Goal: Information Seeking & Learning: Learn about a topic

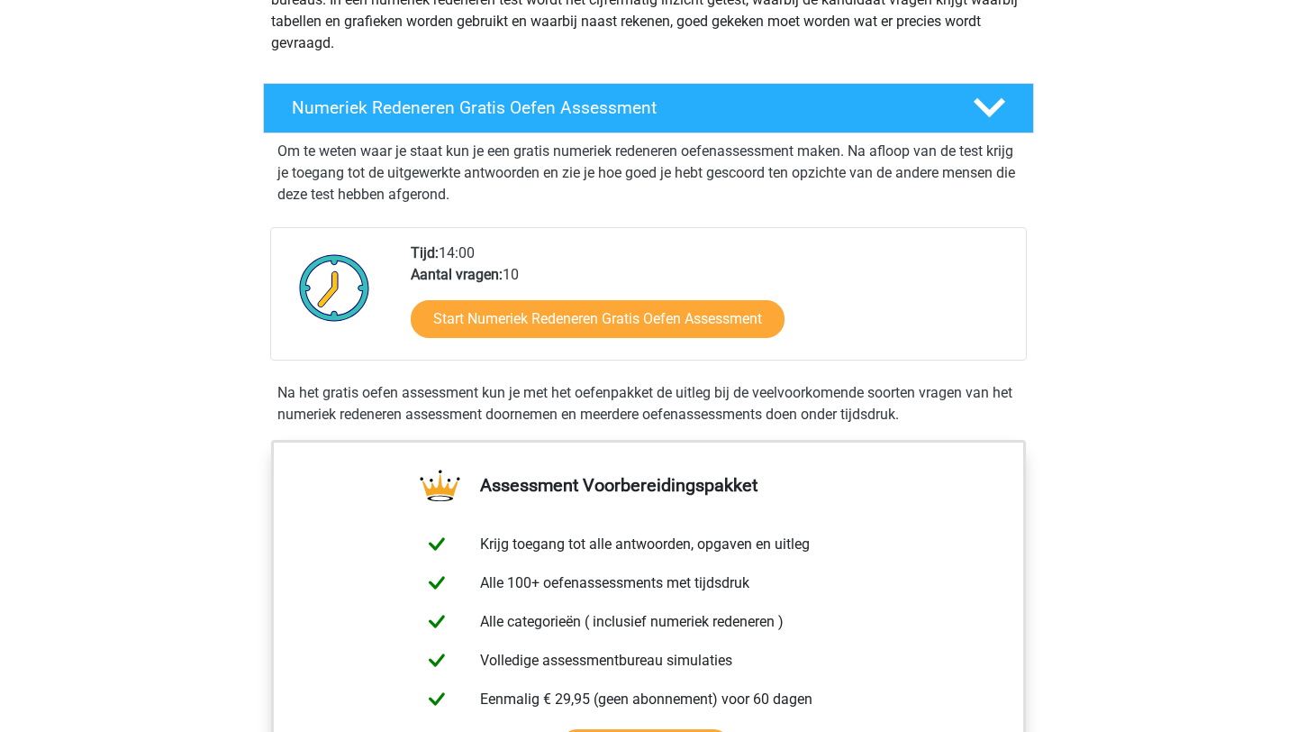
scroll to position [314, 0]
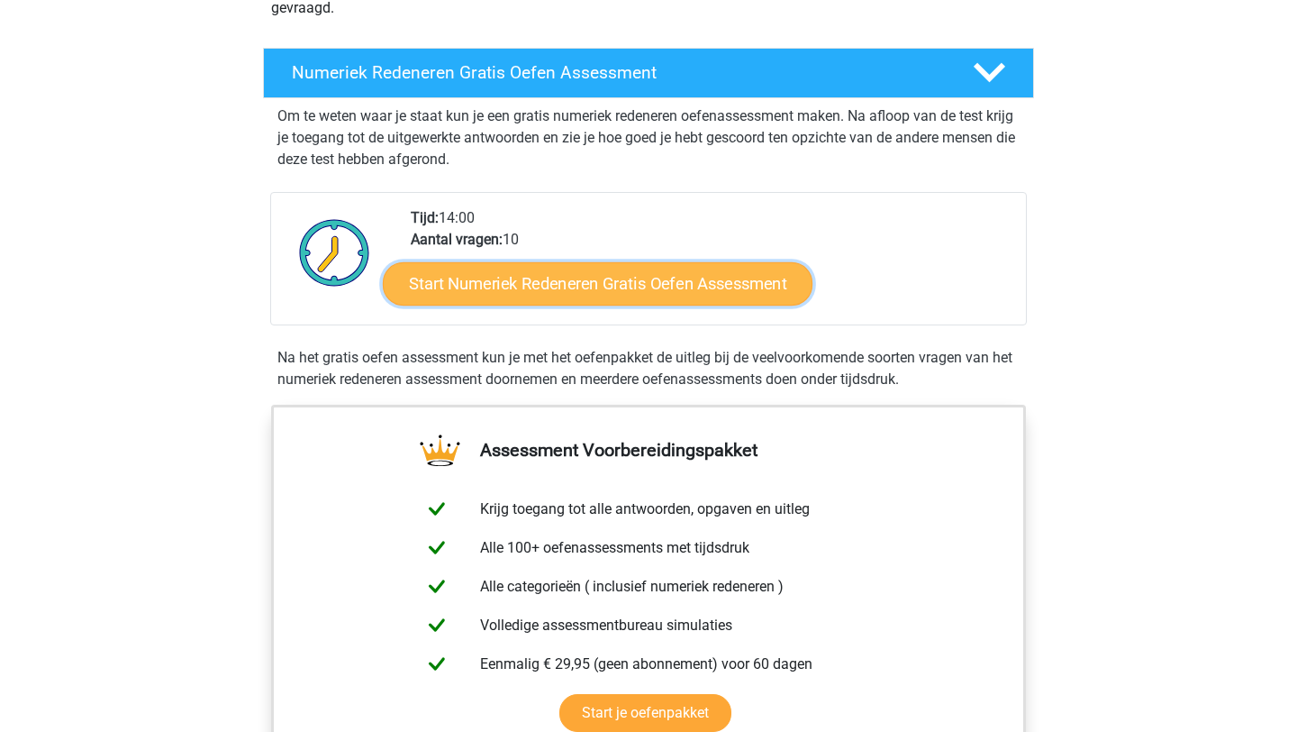
click at [606, 291] on link "Start Numeriek Redeneren Gratis Oefen Assessment" at bounding box center [598, 282] width 430 height 43
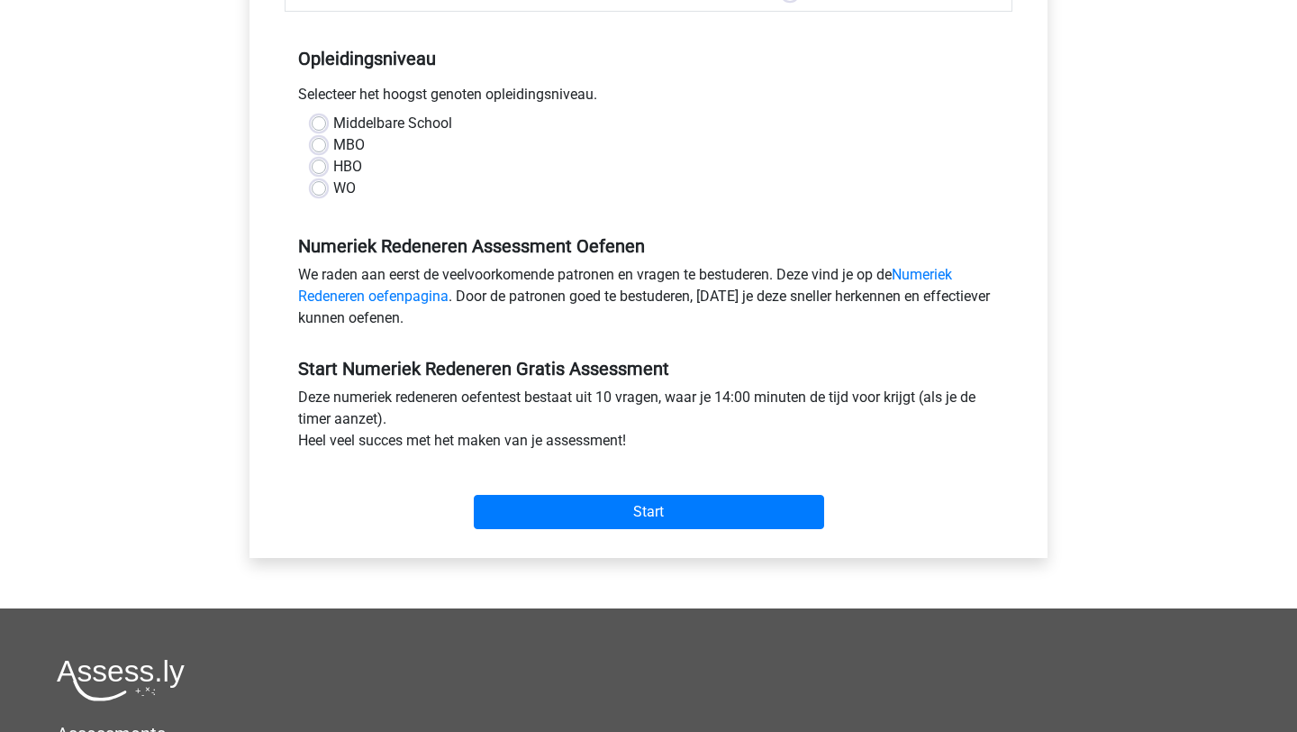
scroll to position [341, 0]
click at [333, 185] on label "WO" at bounding box center [344, 188] width 23 height 22
click at [322, 185] on input "WO" at bounding box center [319, 186] width 14 height 18
radio input "true"
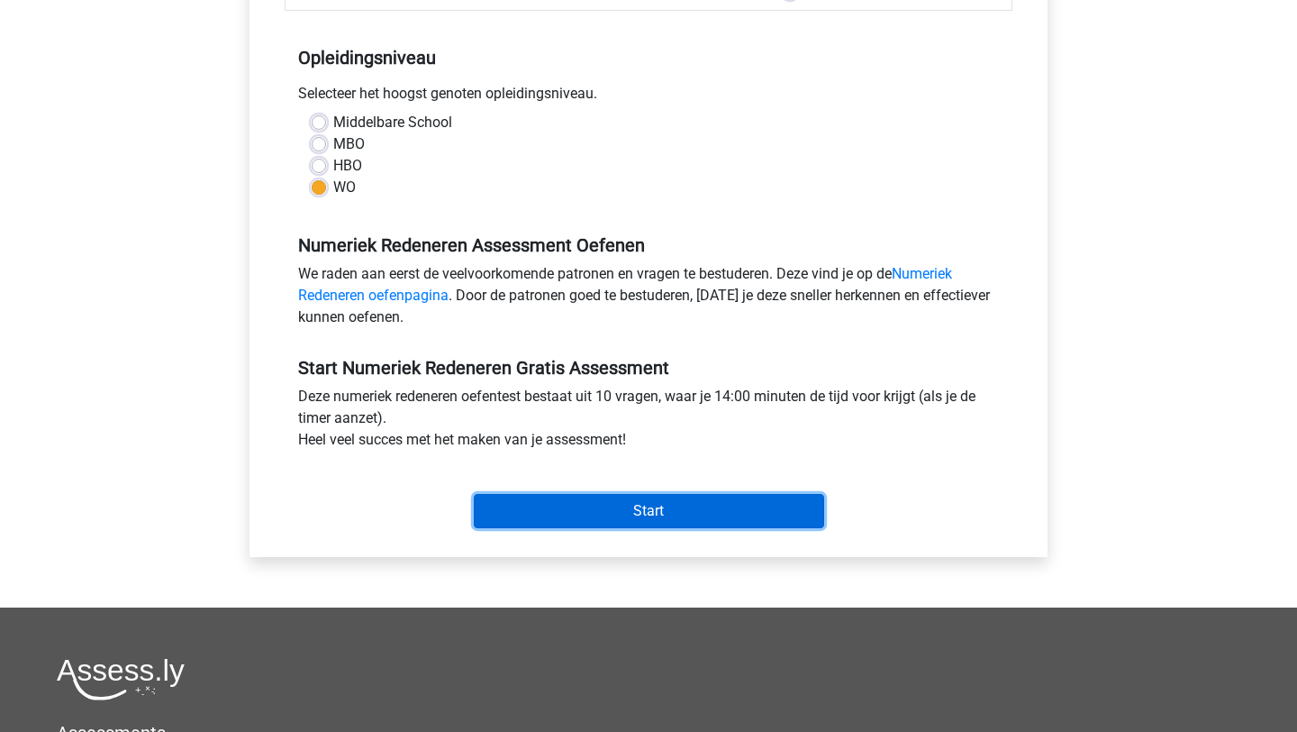
click at [694, 527] on input "Start" at bounding box center [649, 511] width 350 height 34
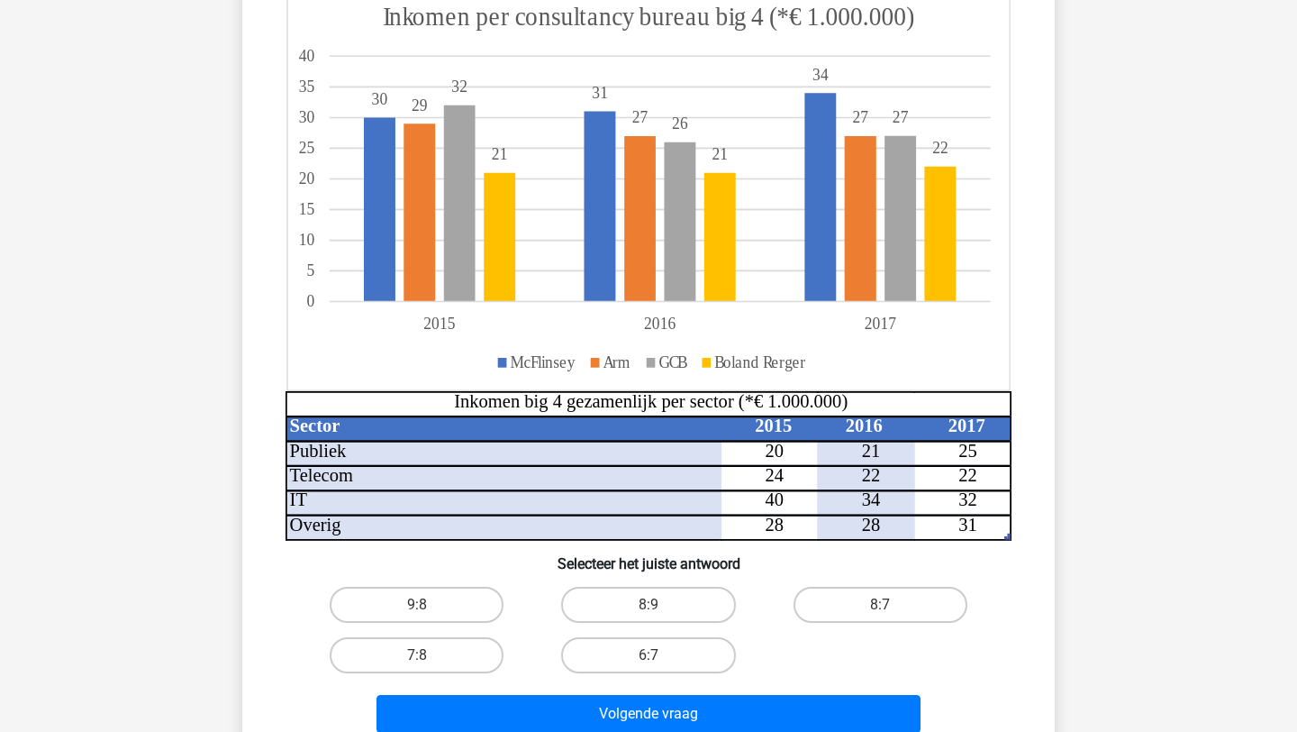
scroll to position [228, 0]
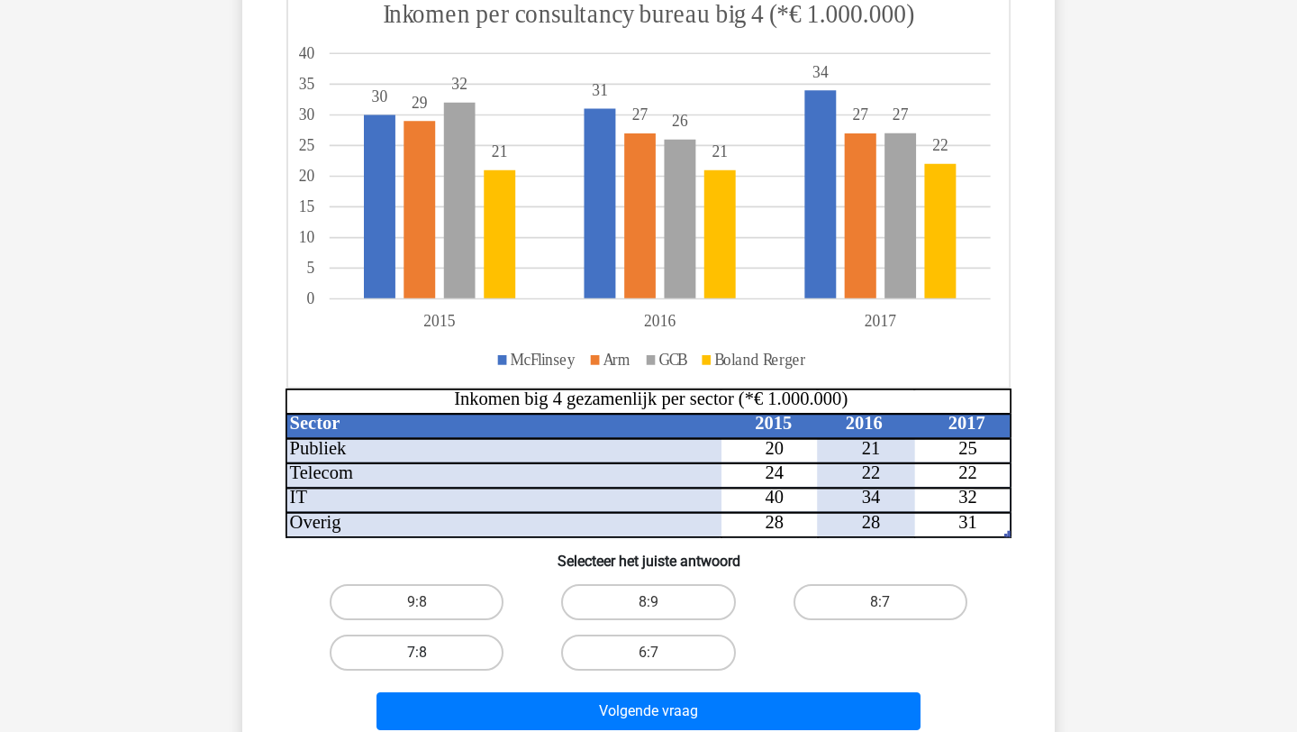
click at [429, 654] on label "7:8" at bounding box center [417, 652] width 174 height 36
click at [429, 654] on input "7:8" at bounding box center [423, 658] width 12 height 12
radio input "true"
click at [932, 603] on label "8:7" at bounding box center [881, 602] width 174 height 36
click at [892, 603] on input "8:7" at bounding box center [886, 608] width 12 height 12
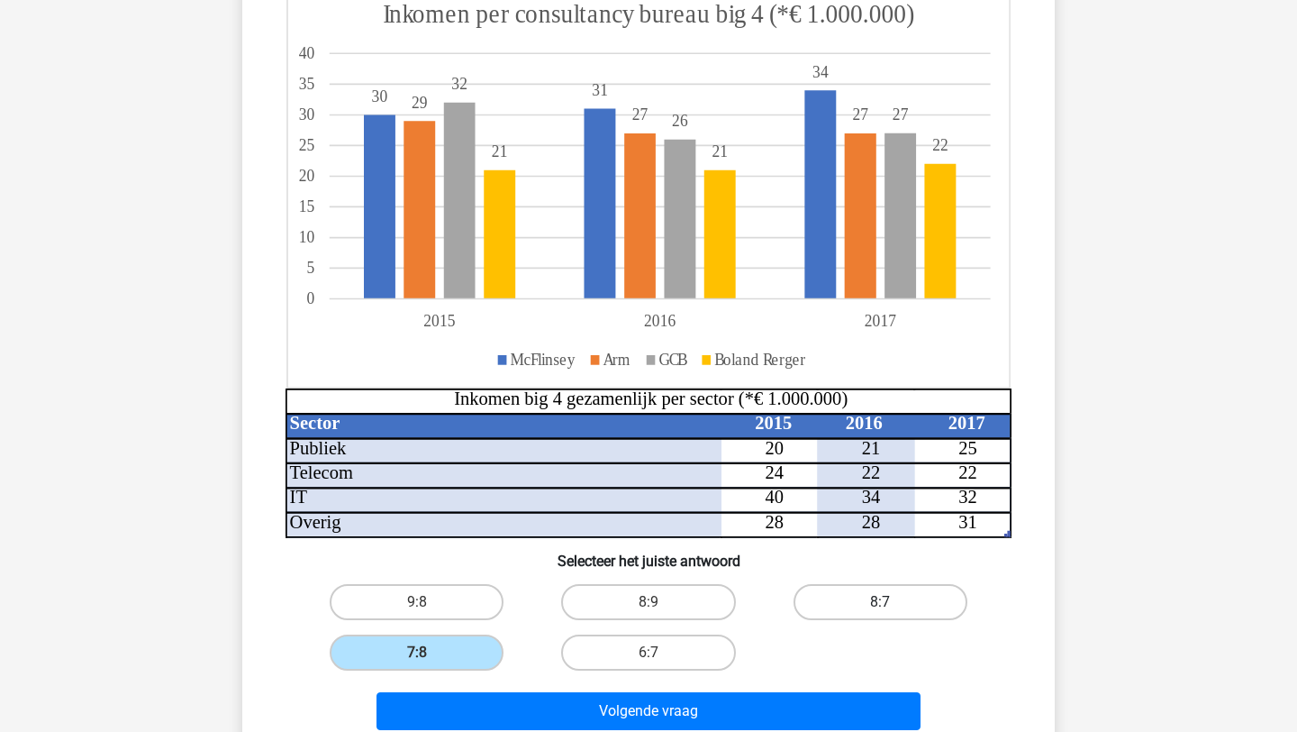
radio input "true"
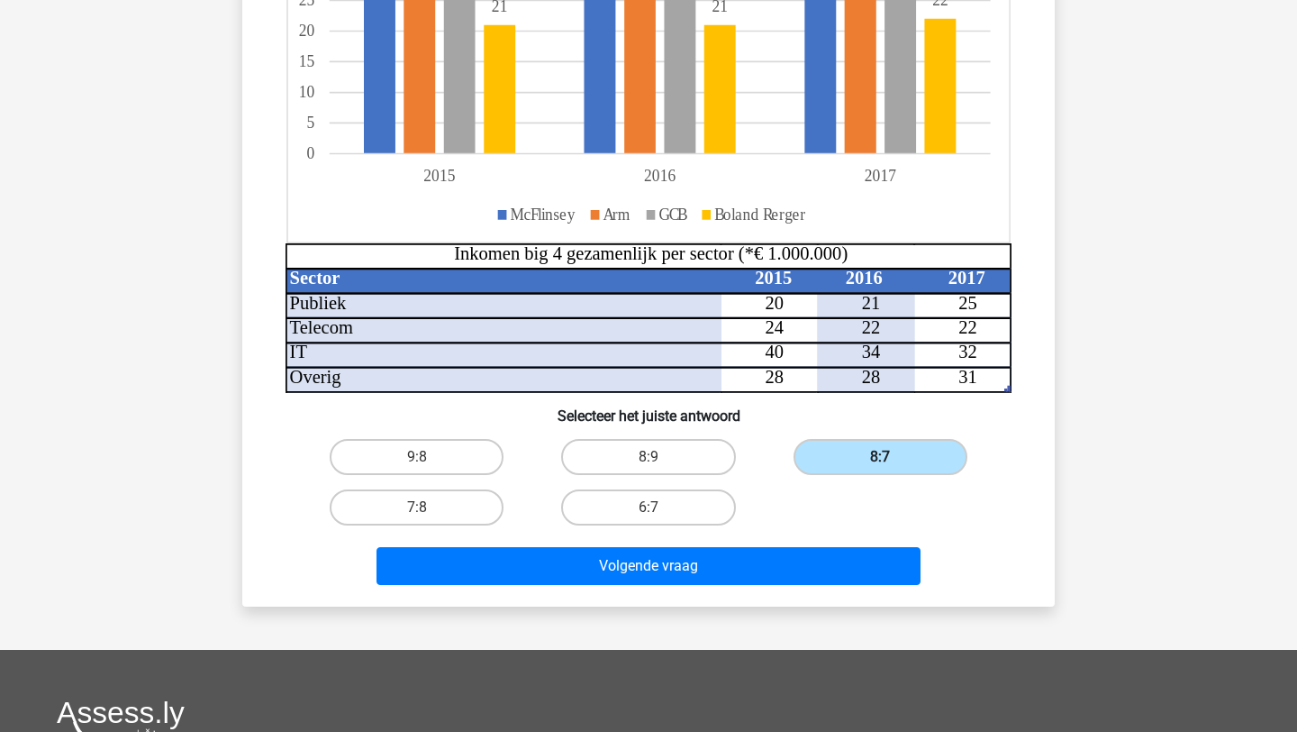
scroll to position [395, 0]
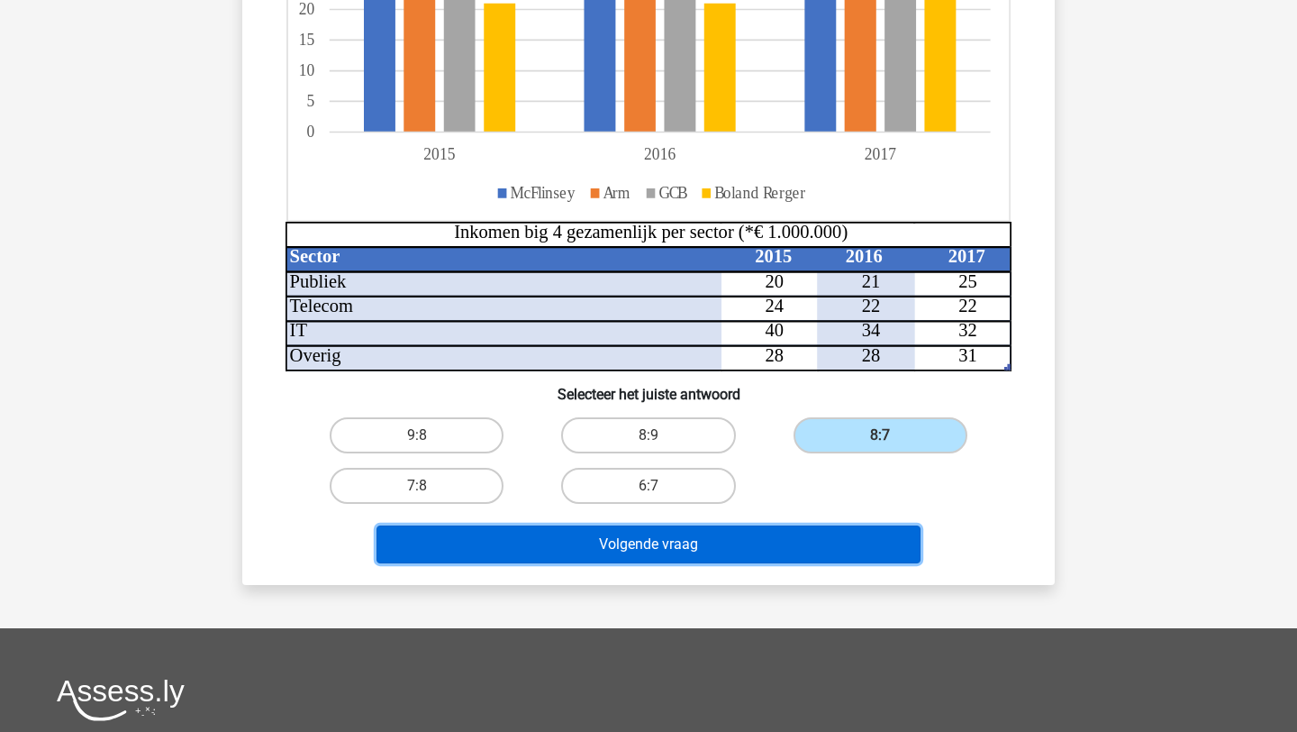
click at [792, 560] on button "Volgende vraag" at bounding box center [649, 544] width 545 height 38
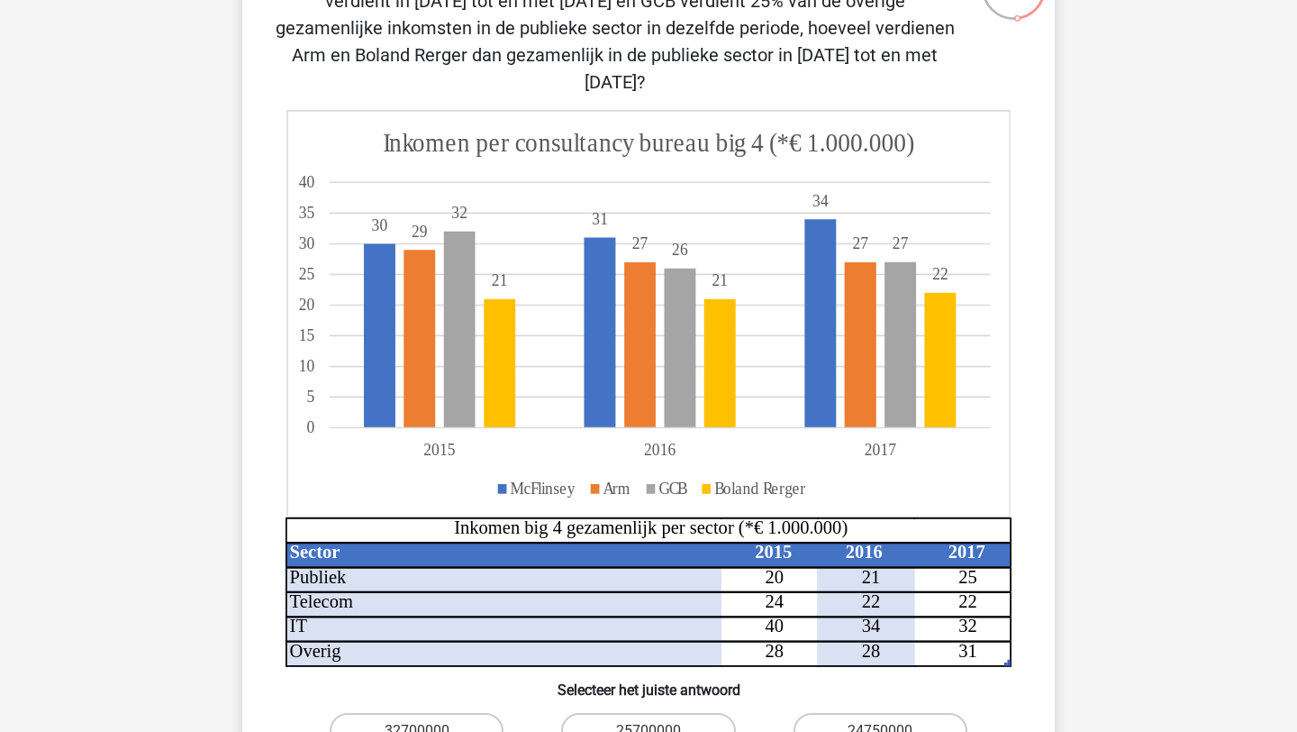
scroll to position [451, 0]
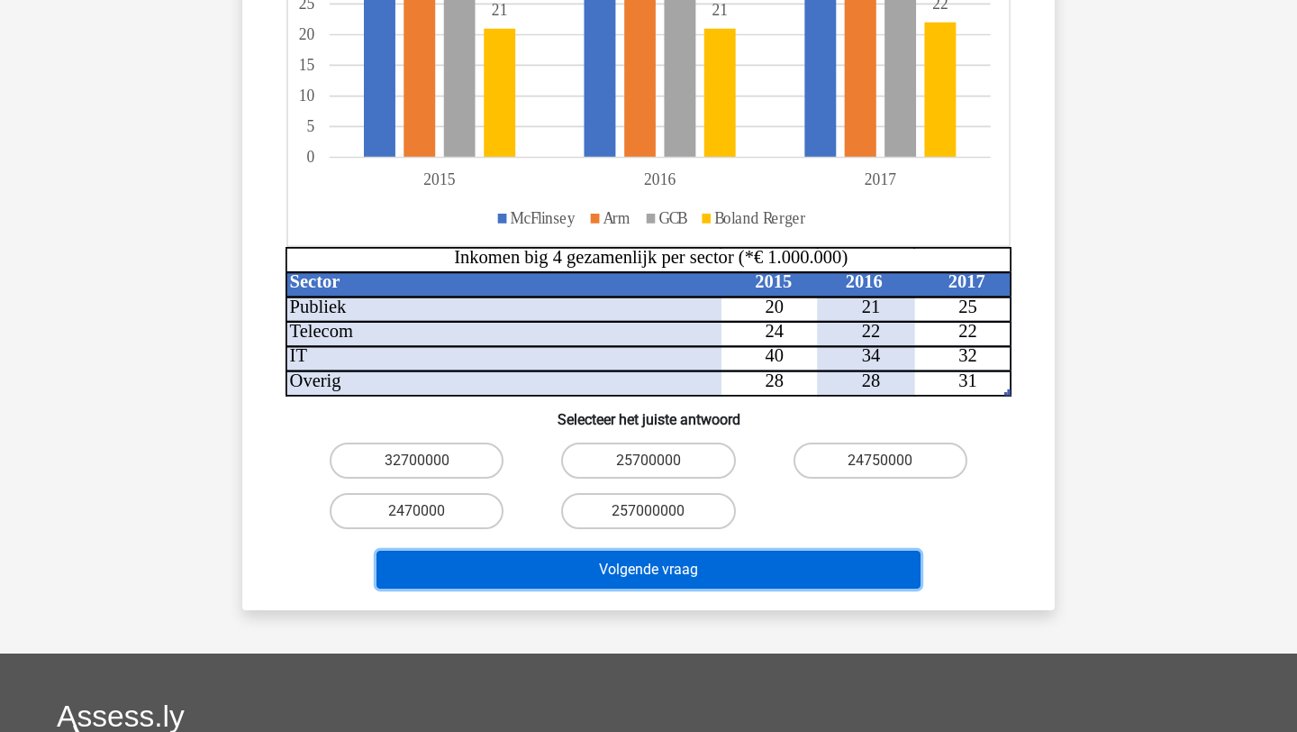
click at [810, 551] on button "Volgende vraag" at bounding box center [649, 570] width 545 height 38
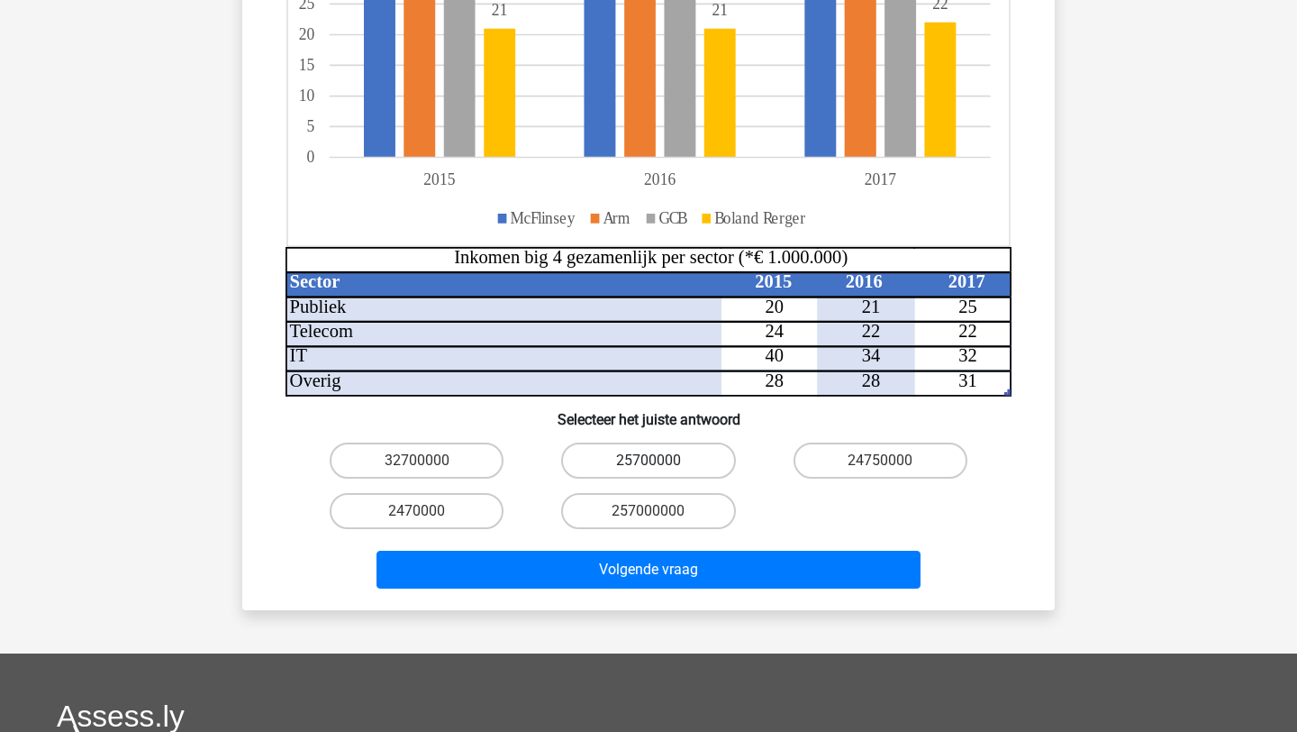
click at [636, 443] on label "25700000" at bounding box center [648, 460] width 174 height 36
click at [649, 460] on input "25700000" at bounding box center [655, 466] width 12 height 12
radio input "true"
click at [675, 493] on label "257000000" at bounding box center [648, 511] width 174 height 36
click at [660, 511] on input "257000000" at bounding box center [655, 517] width 12 height 12
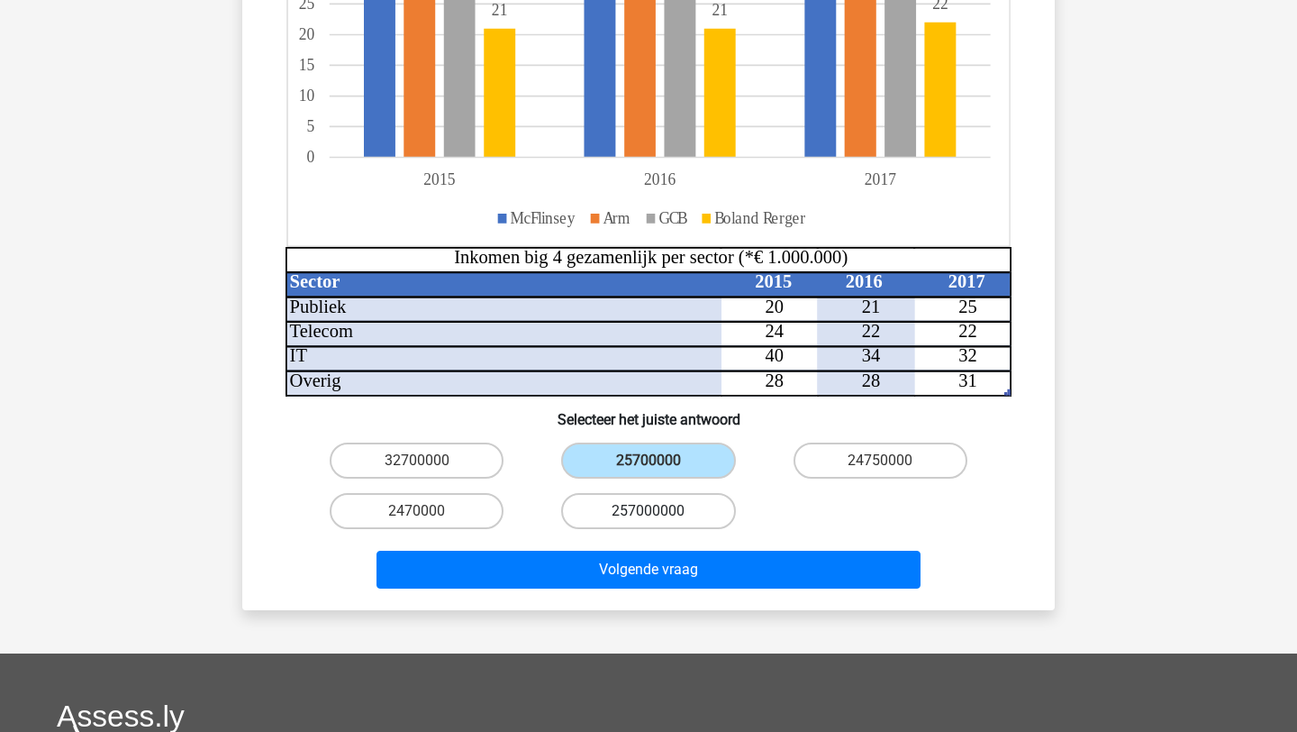
radio input "true"
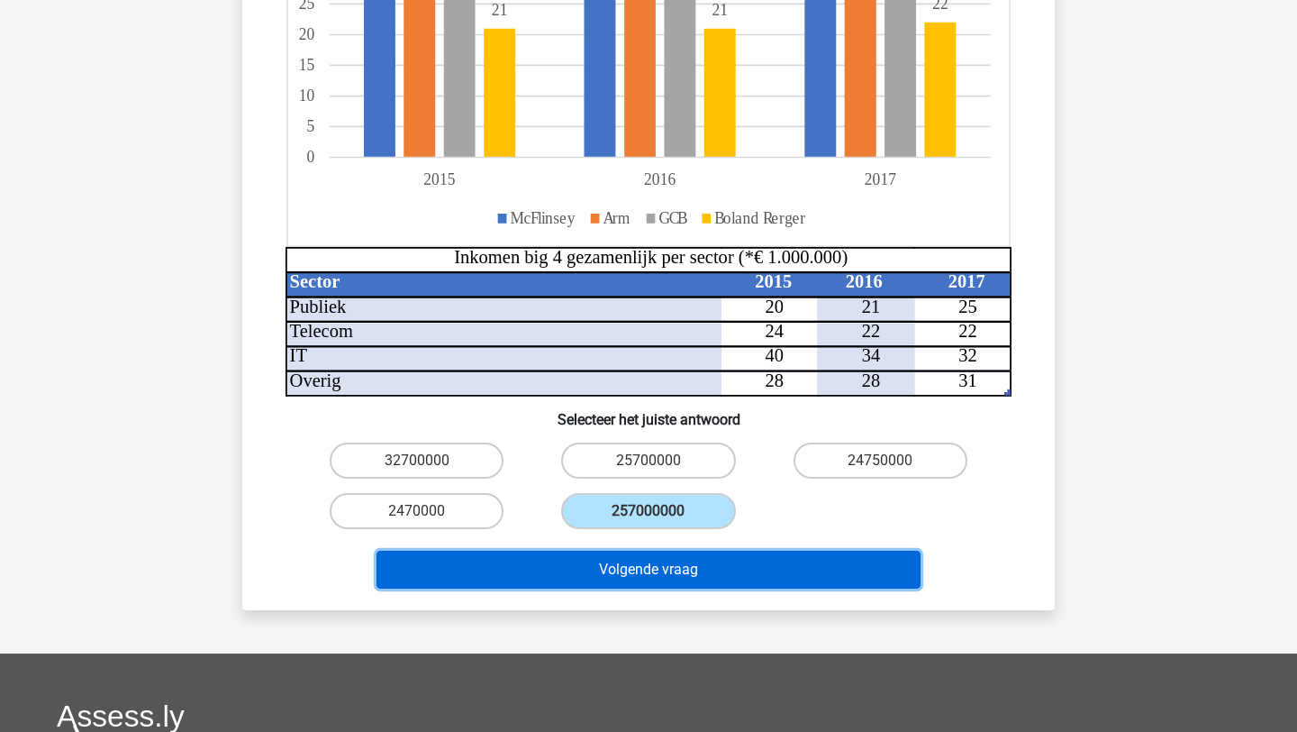
click at [675, 551] on button "Volgende vraag" at bounding box center [649, 570] width 545 height 38
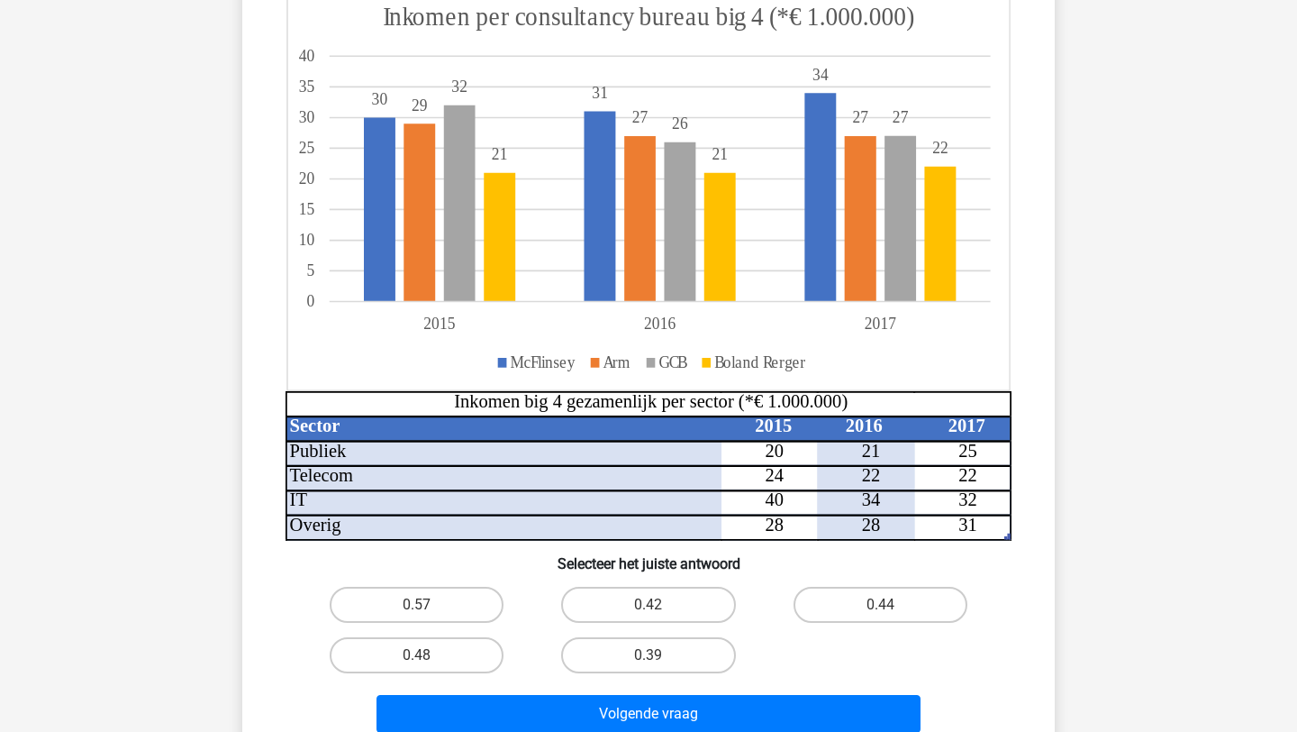
scroll to position [446, 0]
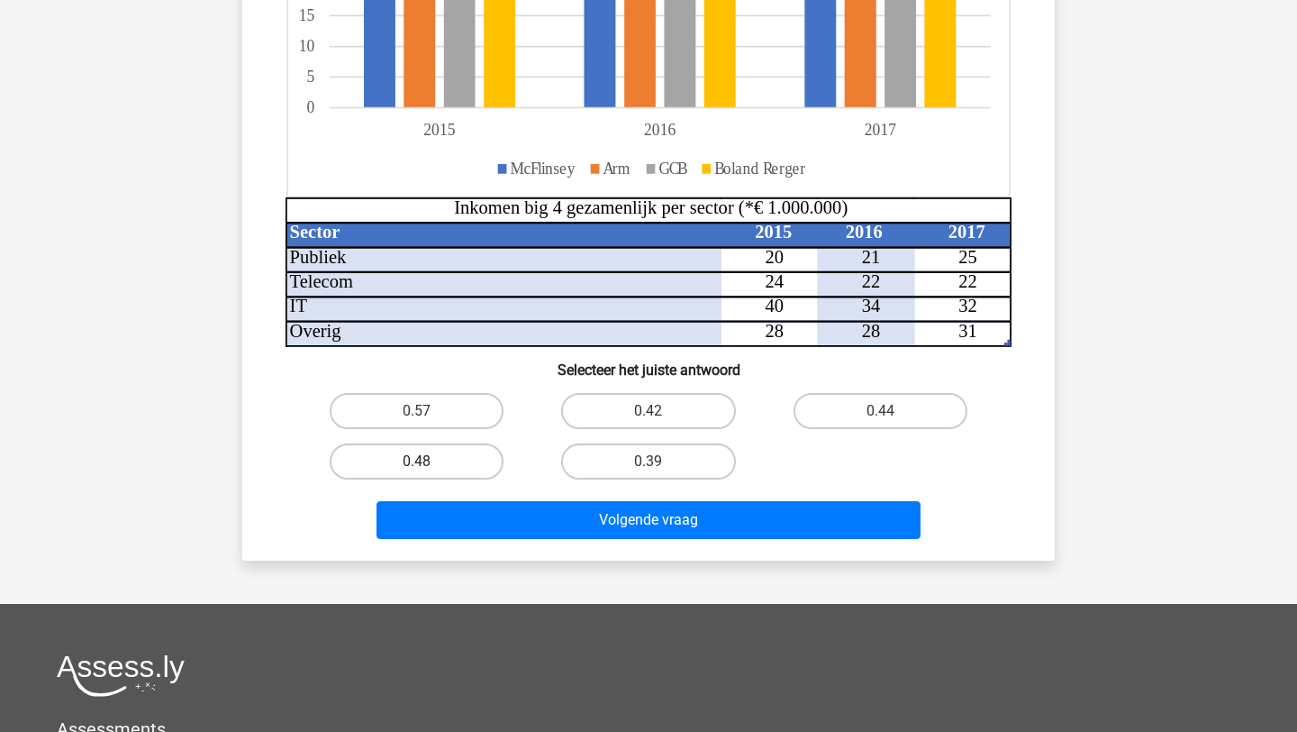
click at [465, 461] on label "0.48" at bounding box center [417, 461] width 174 height 36
click at [429, 461] on input "0.48" at bounding box center [423, 467] width 12 height 12
radio input "true"
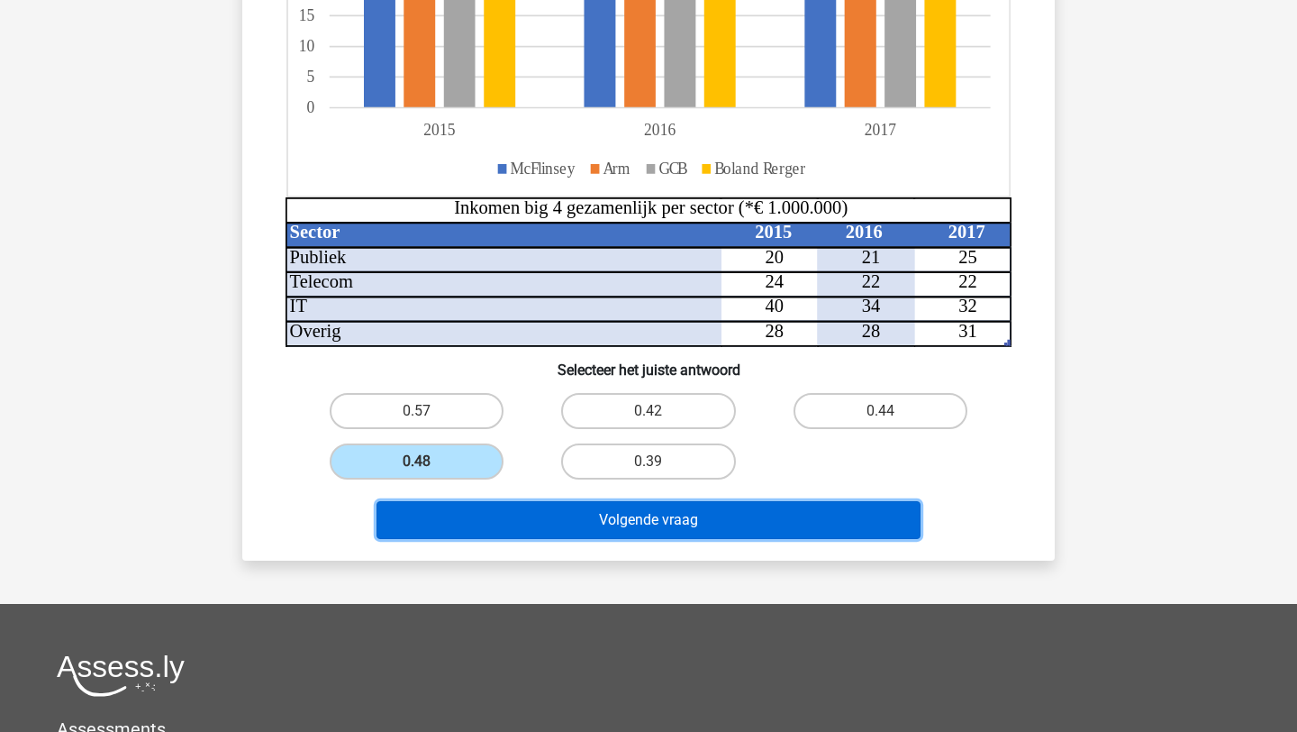
click at [575, 531] on button "Volgende vraag" at bounding box center [649, 520] width 545 height 38
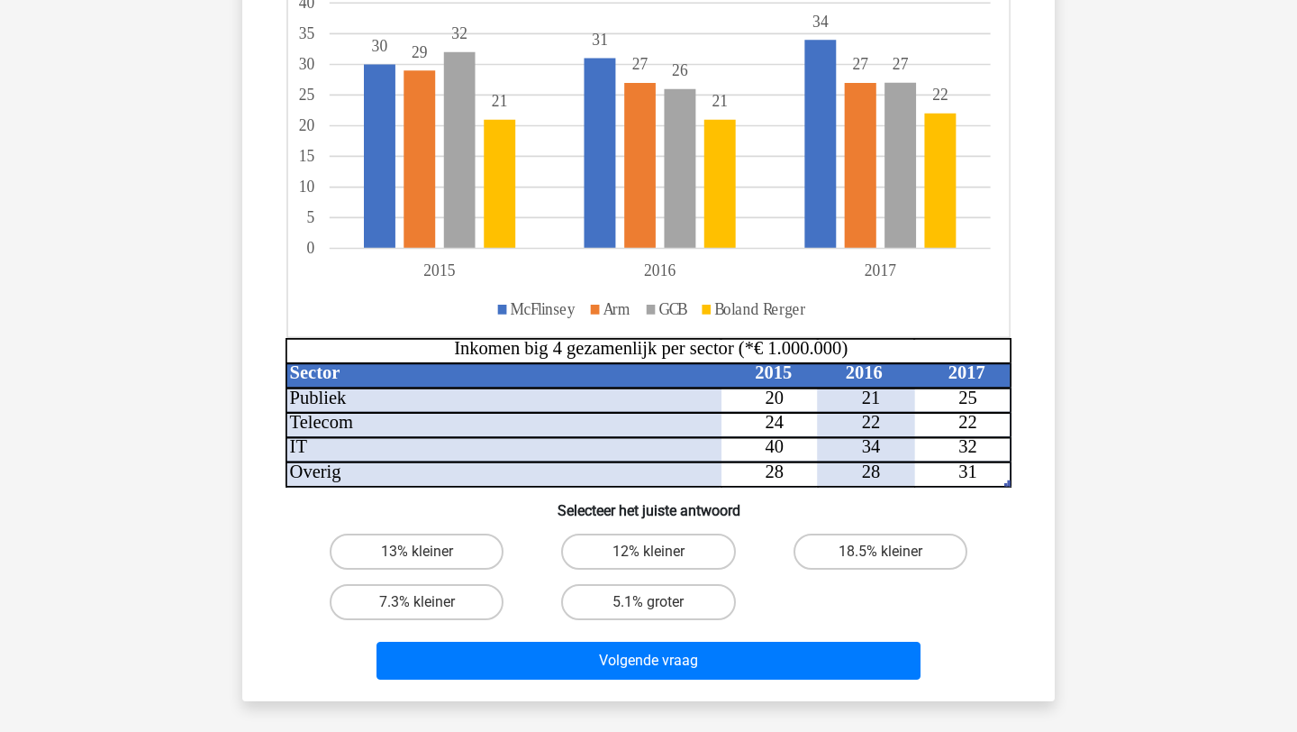
scroll to position [287, 0]
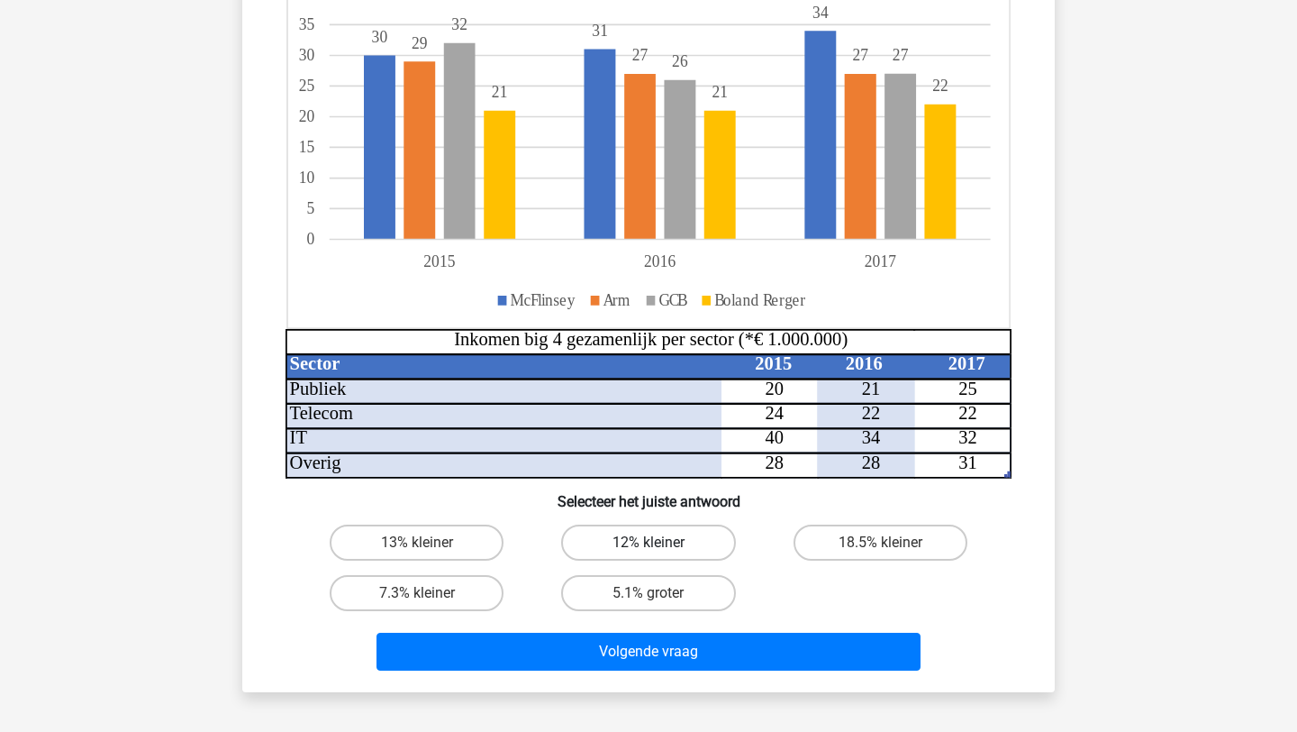
click at [643, 545] on label "12% kleiner" at bounding box center [648, 542] width 174 height 36
click at [649, 545] on input "12% kleiner" at bounding box center [655, 548] width 12 height 12
radio input "true"
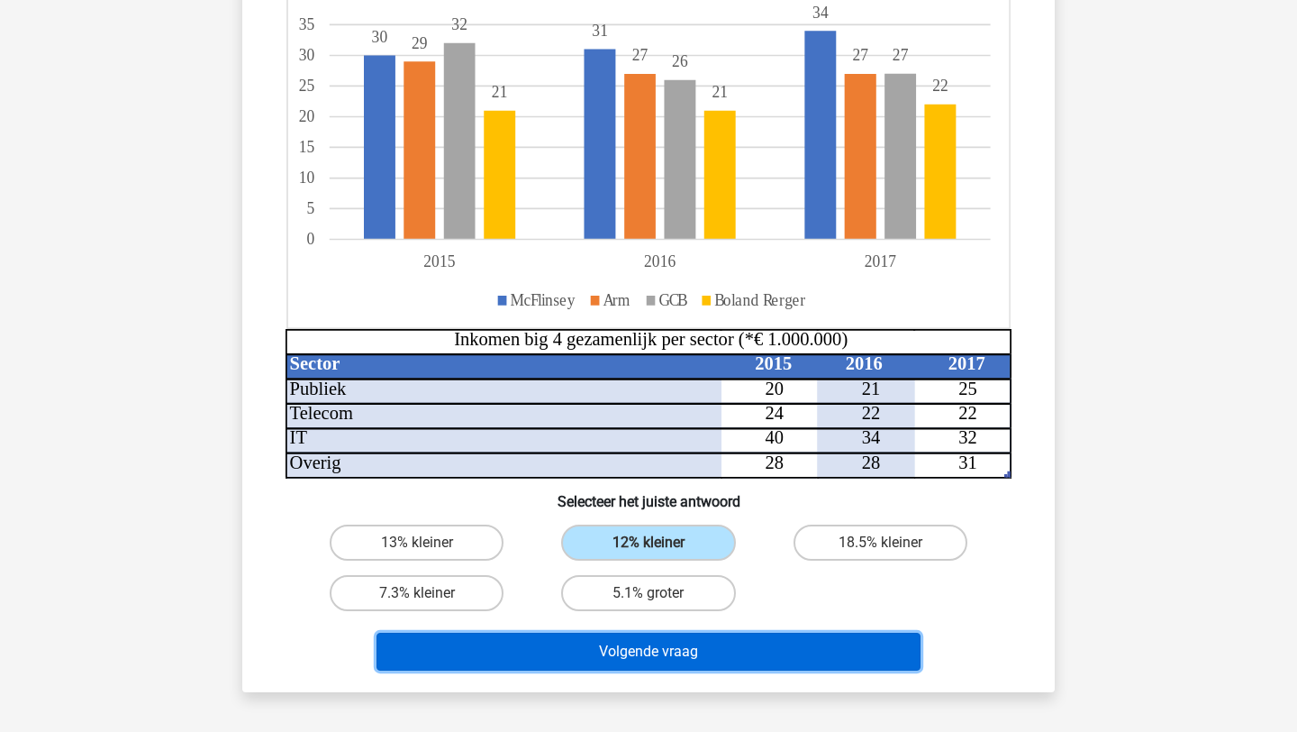
click at [636, 664] on button "Volgende vraag" at bounding box center [649, 652] width 545 height 38
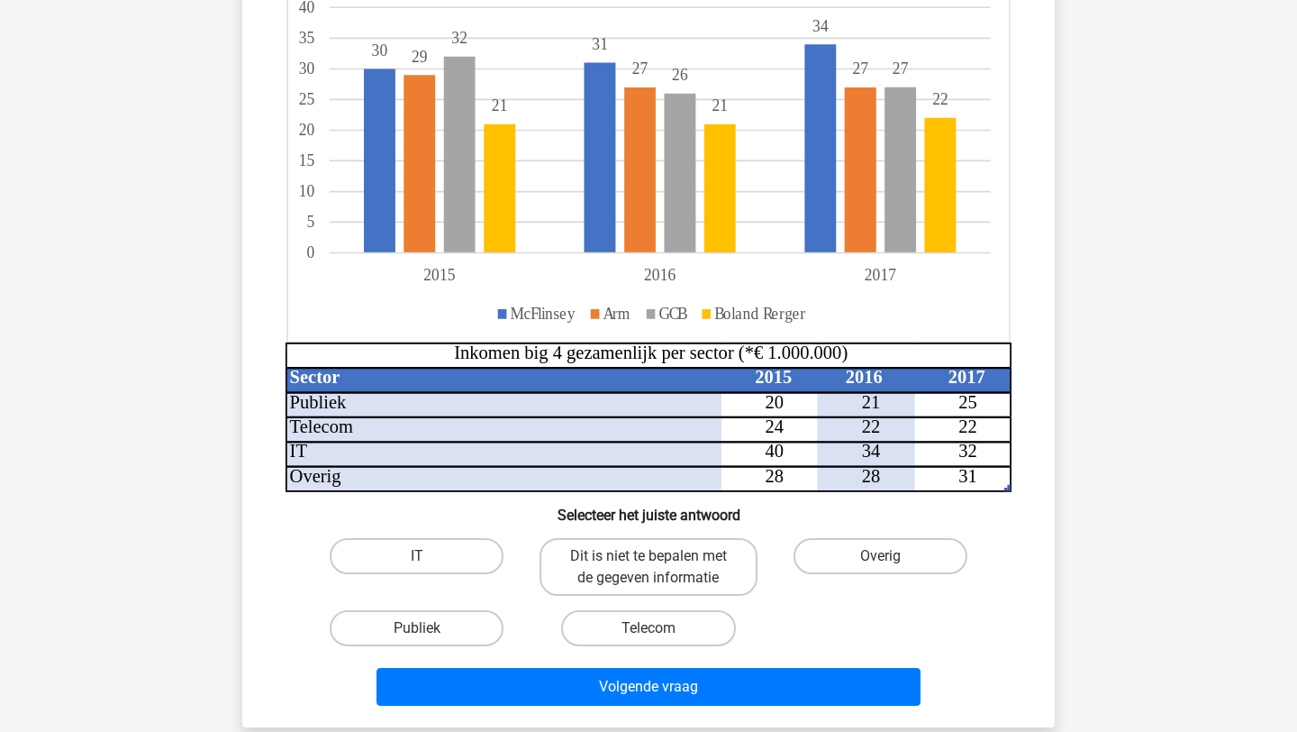
scroll to position [275, 0]
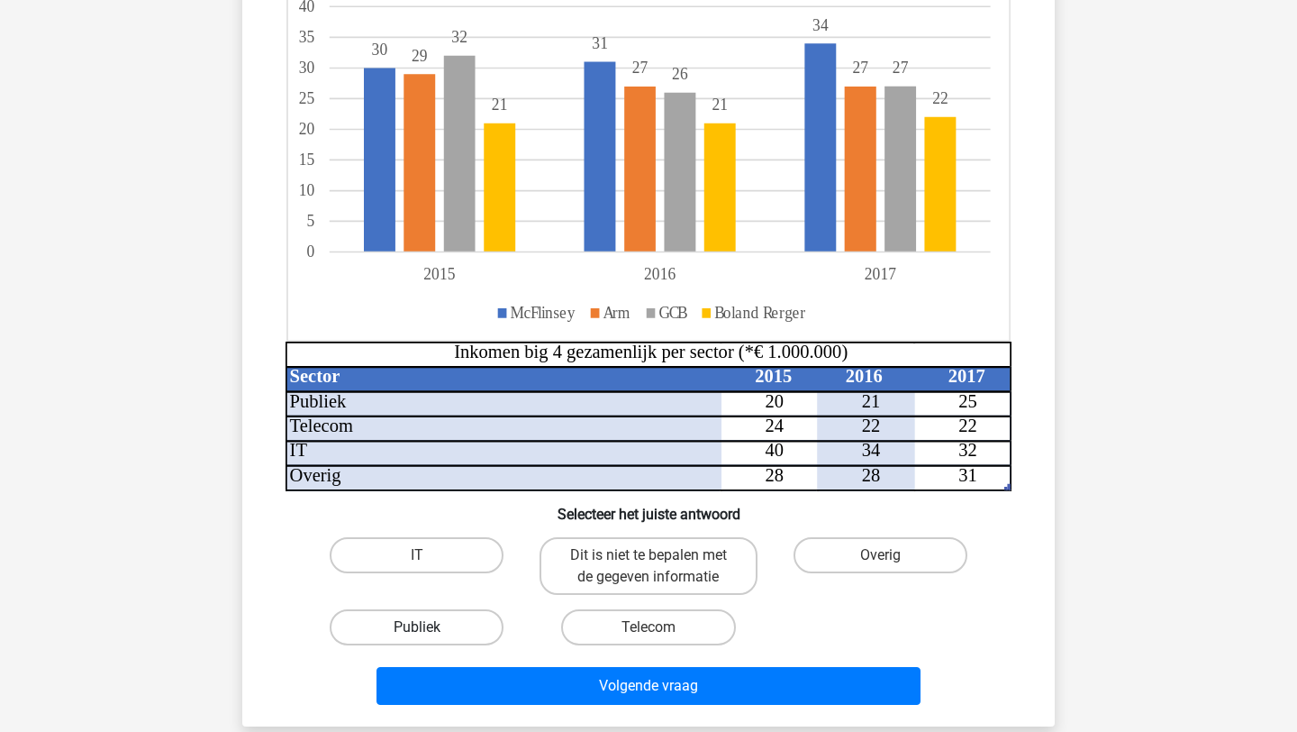
click at [435, 630] on label "Publiek" at bounding box center [417, 627] width 174 height 36
click at [429, 630] on input "Publiek" at bounding box center [423, 633] width 12 height 12
radio input "true"
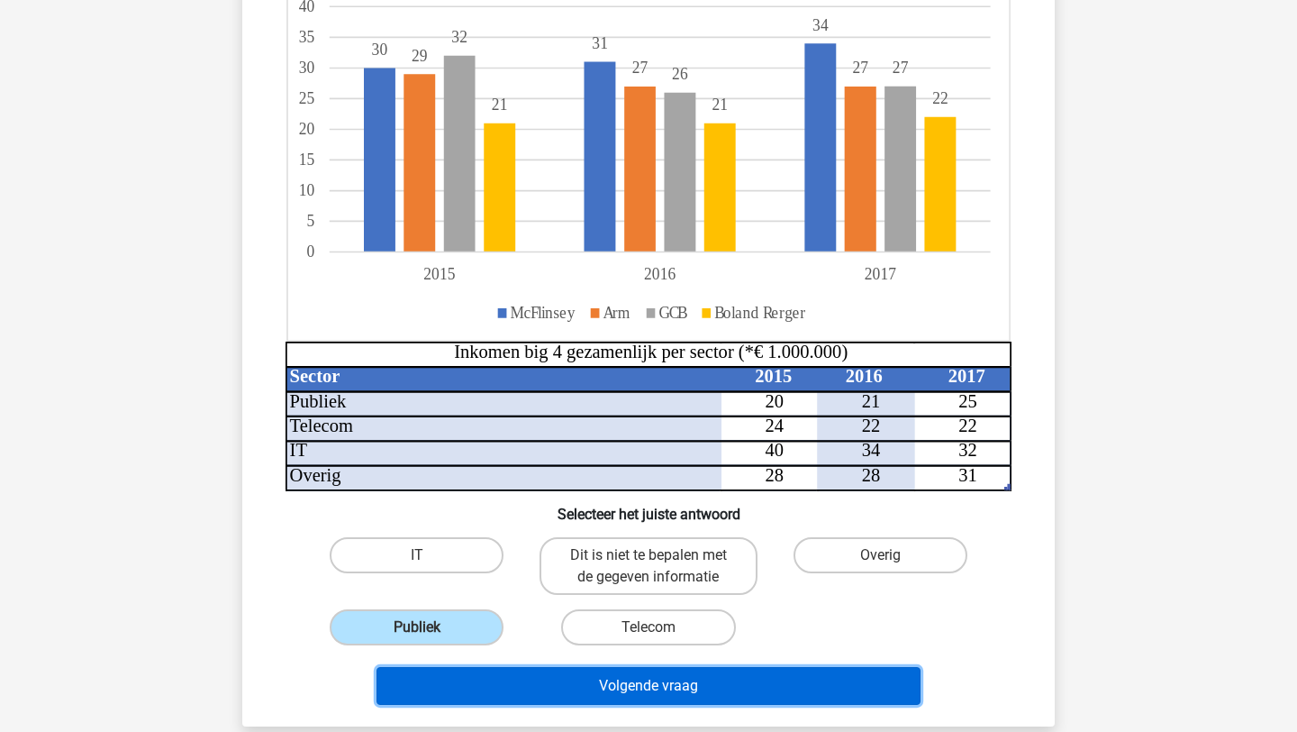
click at [551, 680] on button "Volgende vraag" at bounding box center [649, 686] width 545 height 38
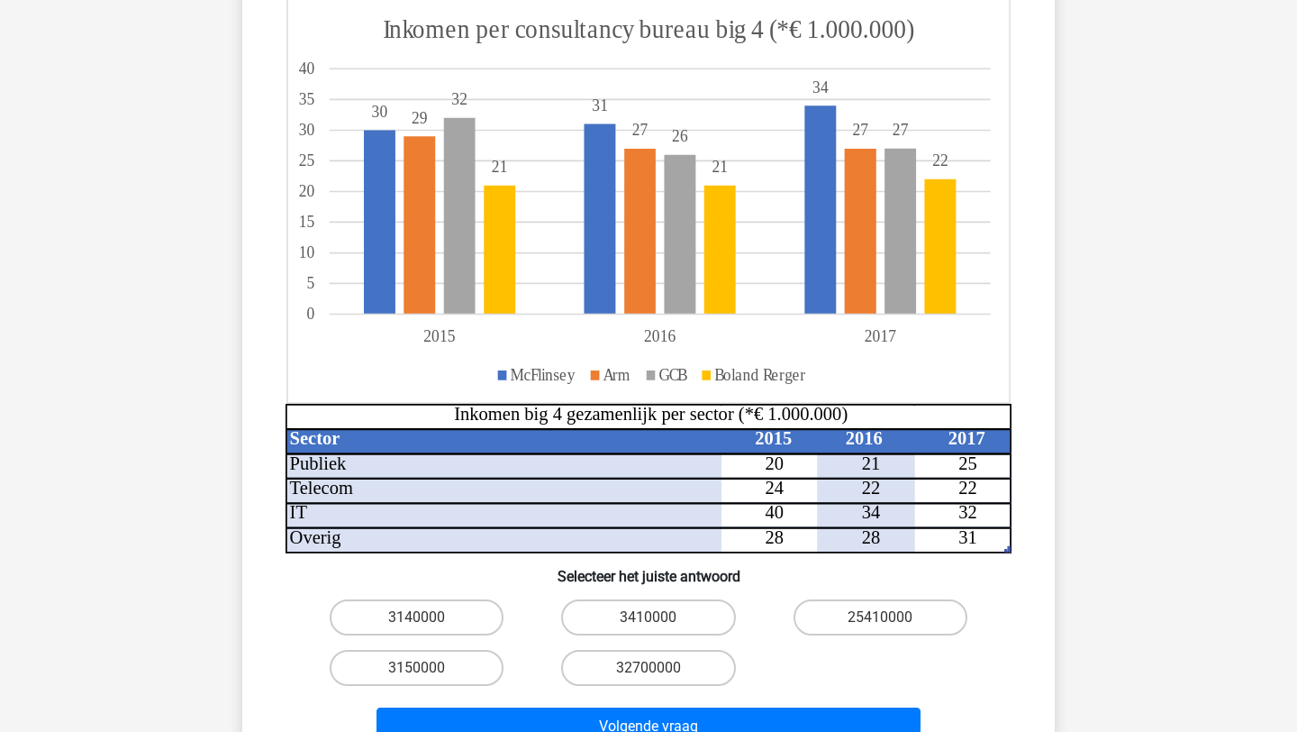
scroll to position [258, 0]
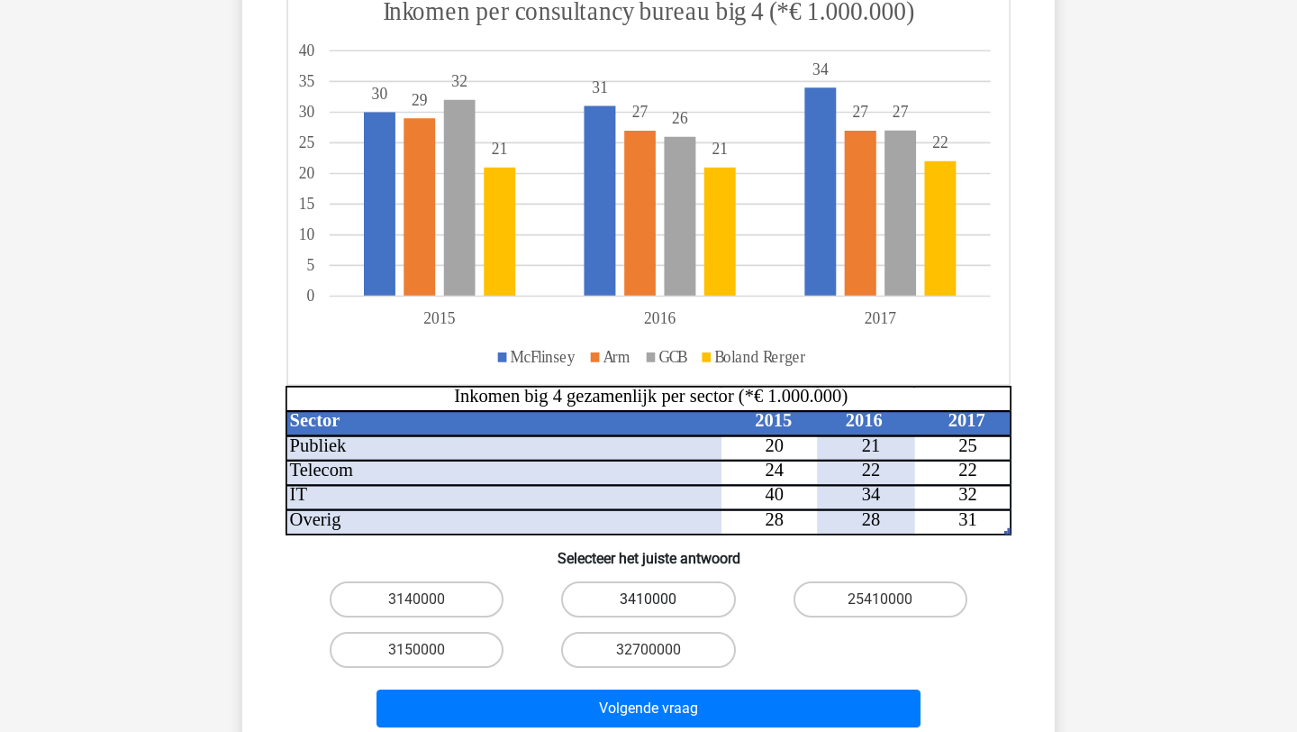
click at [621, 596] on label "3410000" at bounding box center [648, 599] width 174 height 36
click at [649, 599] on input "3410000" at bounding box center [655, 605] width 12 height 12
radio input "true"
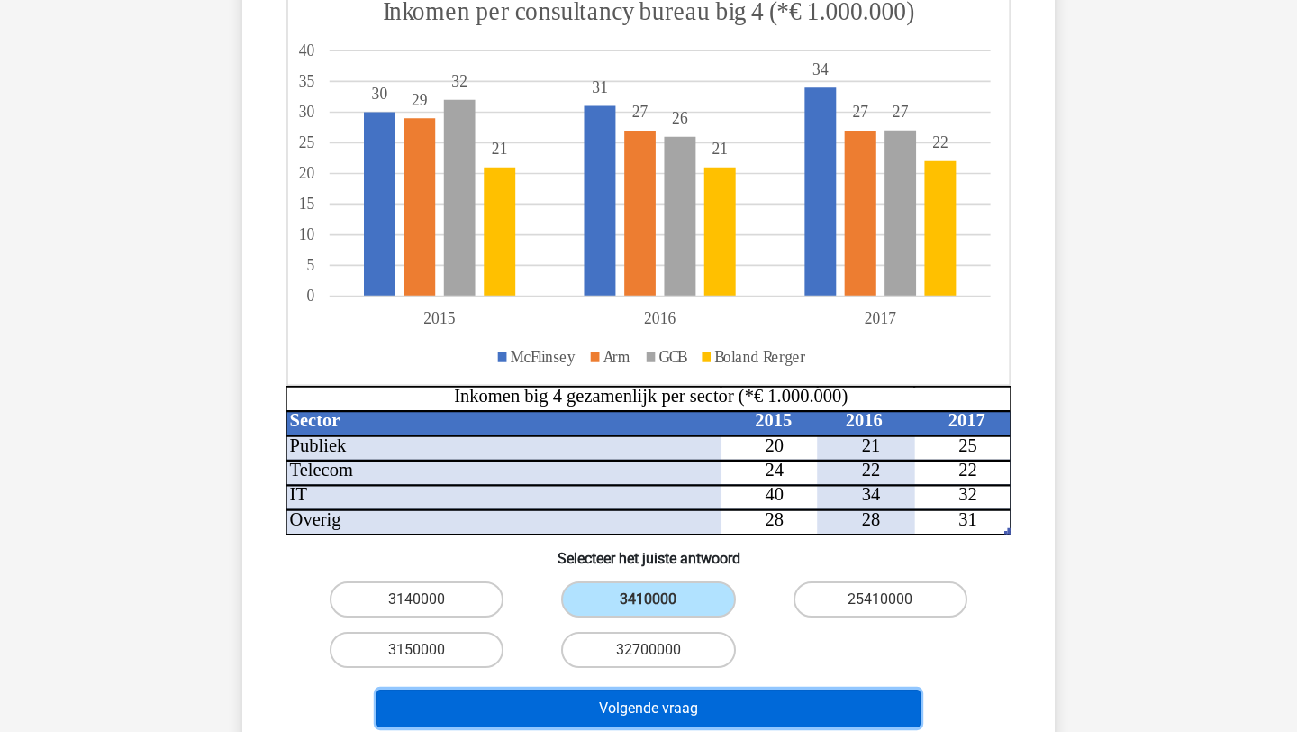
click at [651, 696] on button "Volgende vraag" at bounding box center [649, 708] width 545 height 38
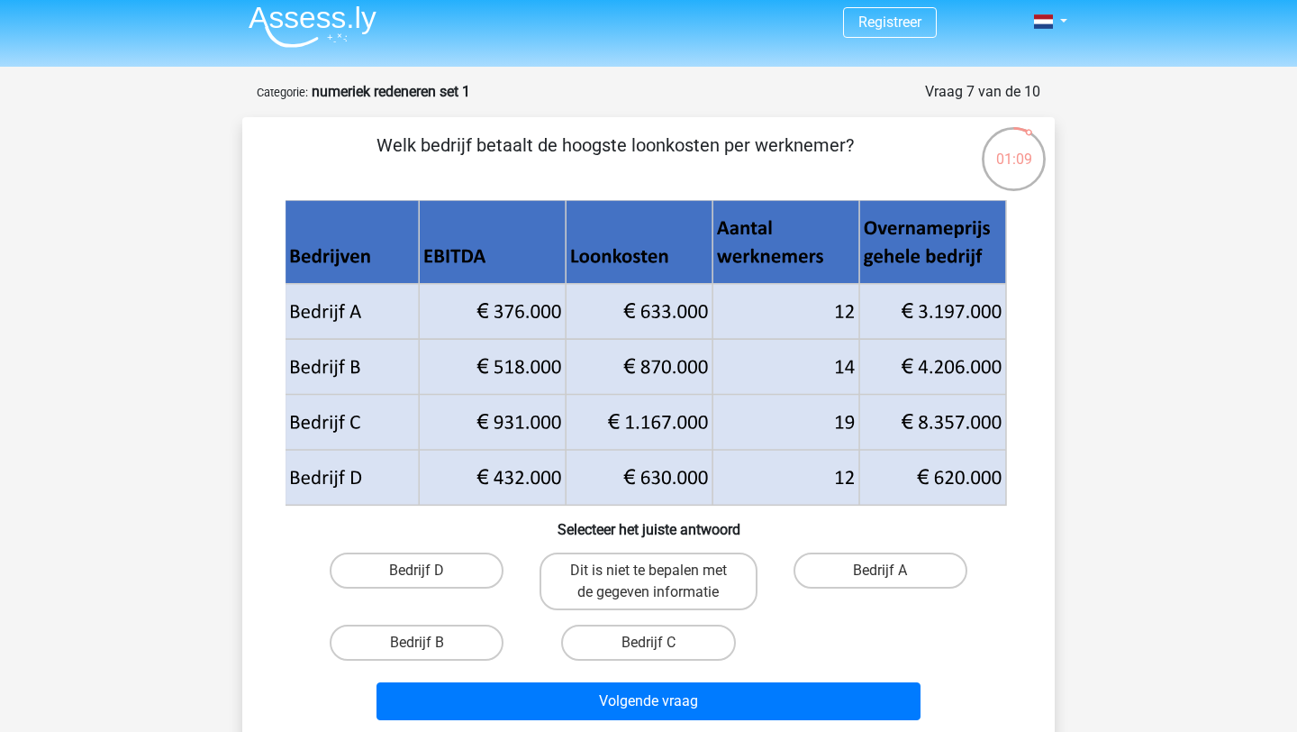
scroll to position [37, 0]
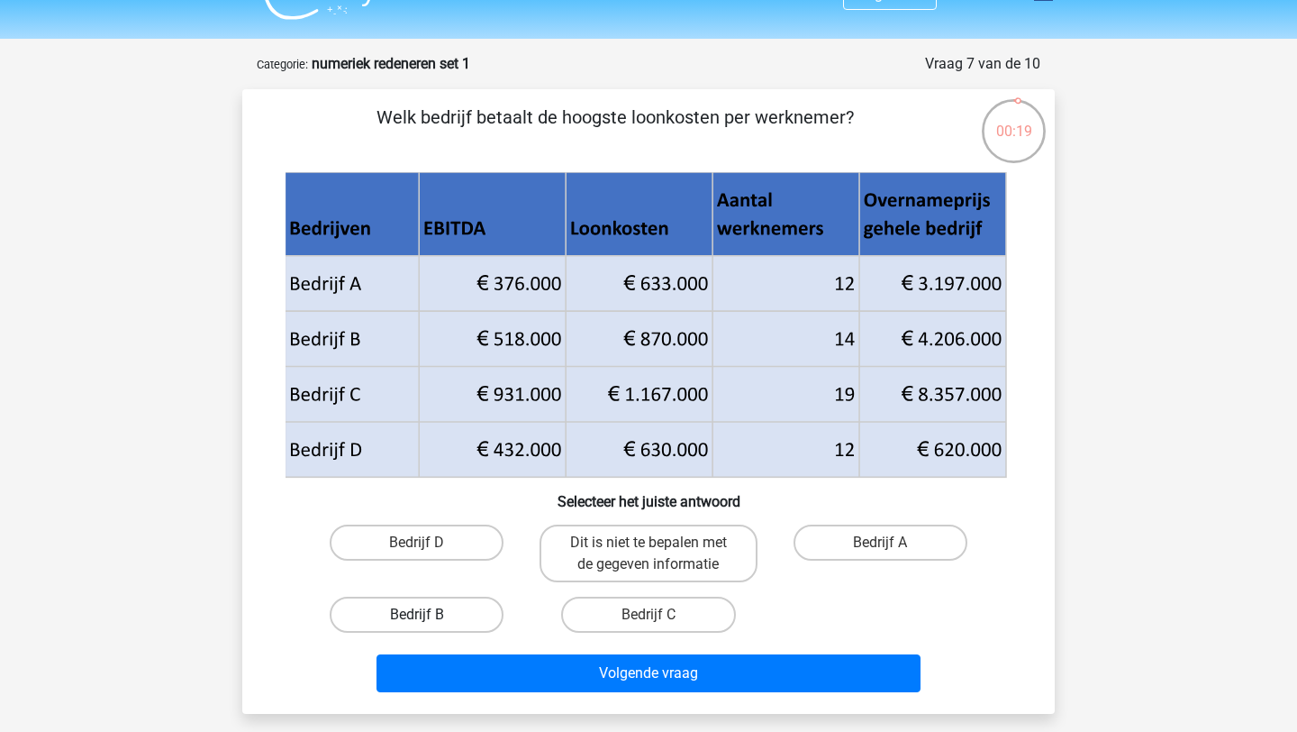
click at [431, 607] on label "Bedrijf B" at bounding box center [417, 614] width 174 height 36
click at [429, 614] on input "Bedrijf B" at bounding box center [423, 620] width 12 height 12
radio input "true"
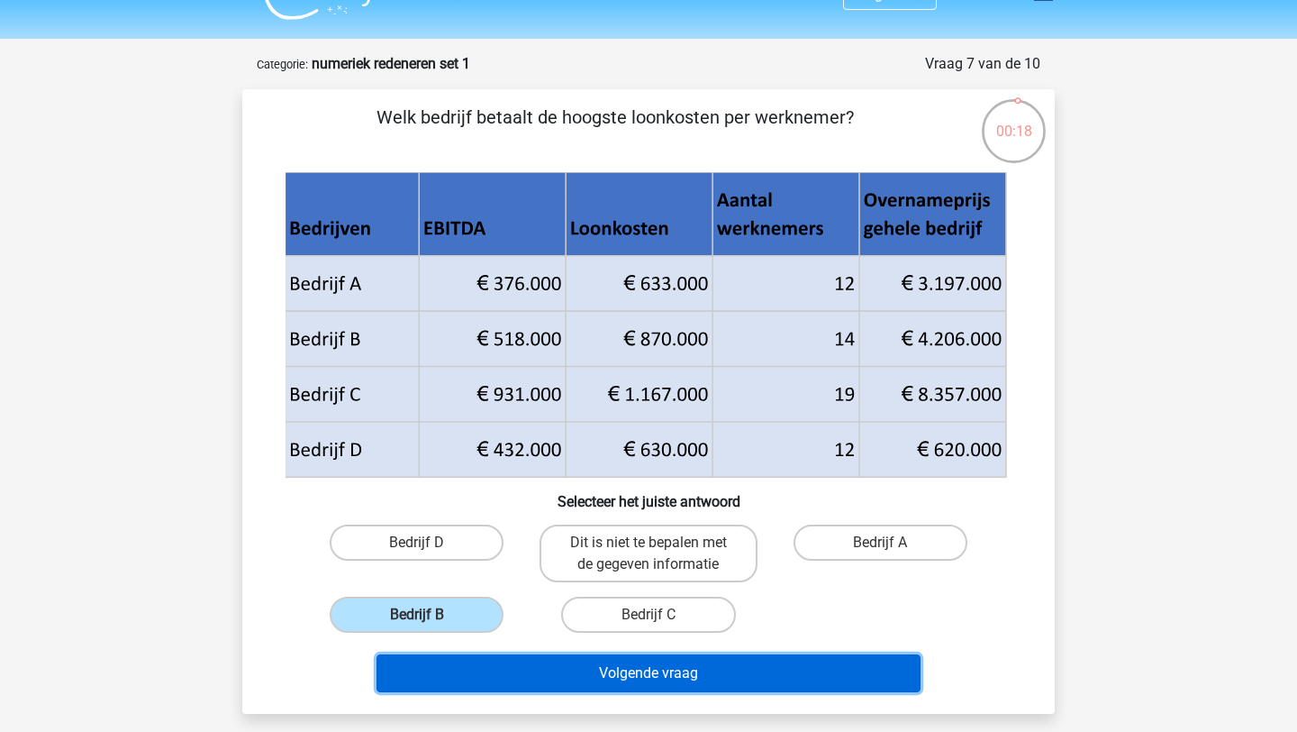
click at [496, 661] on button "Volgende vraag" at bounding box center [649, 673] width 545 height 38
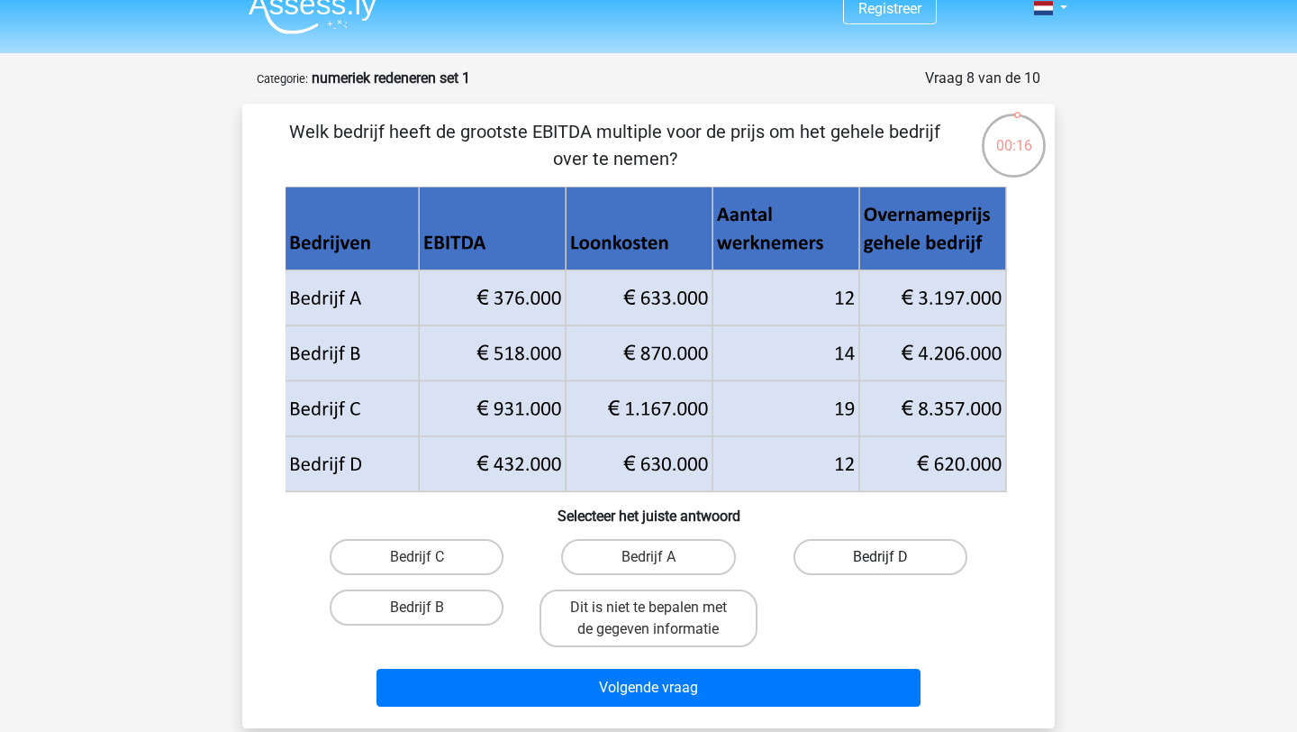
scroll to position [23, 0]
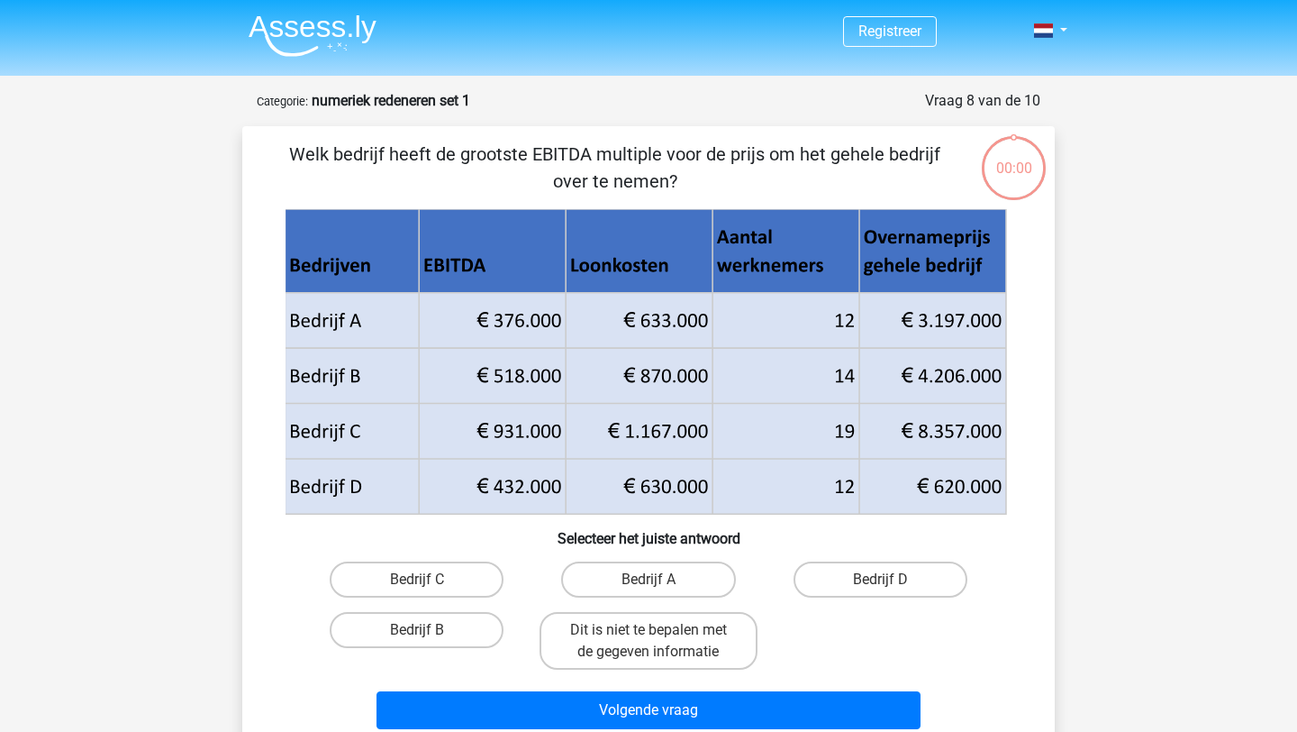
scroll to position [23, 0]
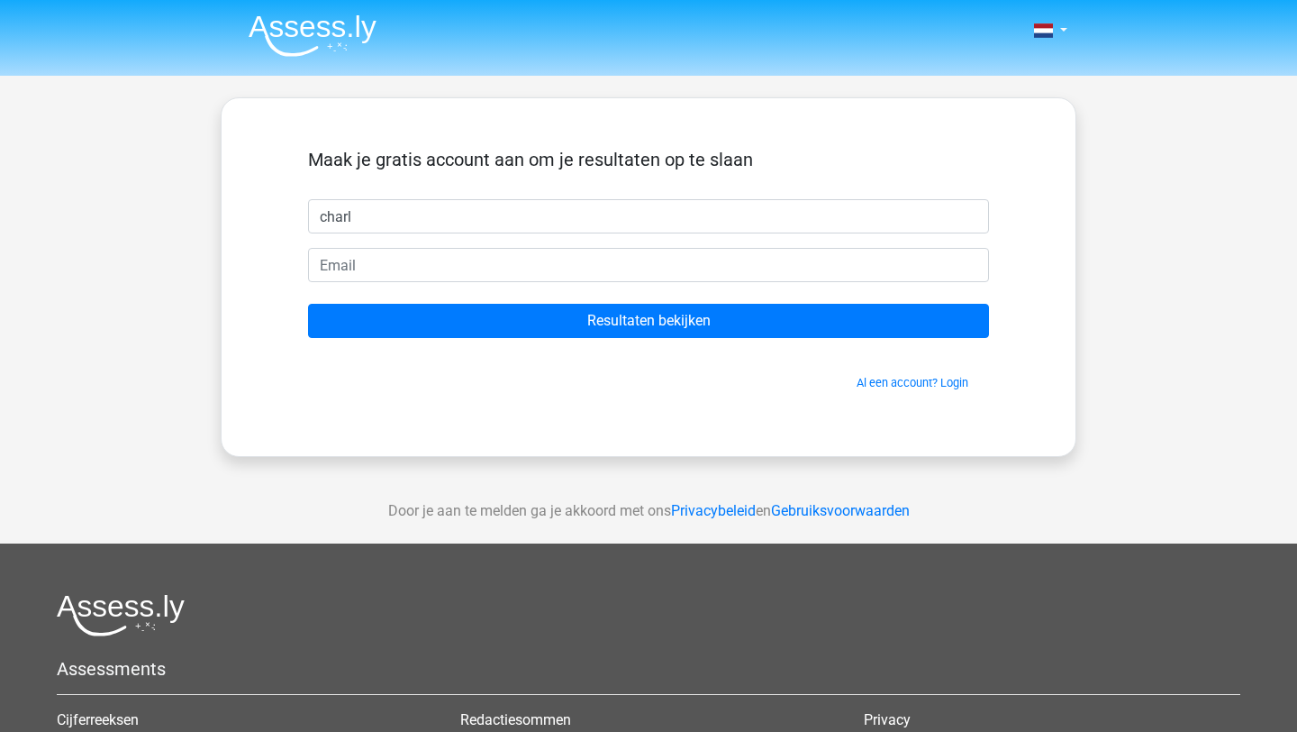
type input "Charlotte"
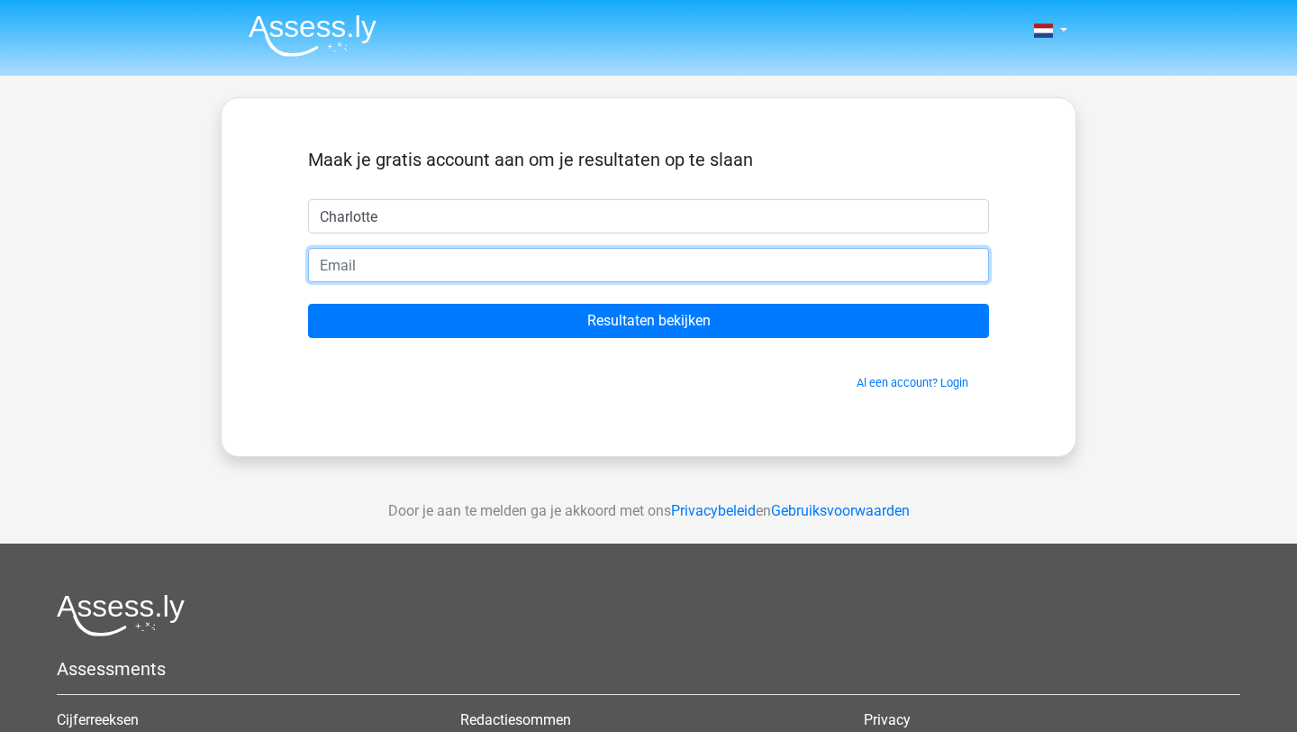
click at [496, 273] on input "email" at bounding box center [648, 265] width 681 height 34
type input "[EMAIL_ADDRESS][DOMAIN_NAME]"
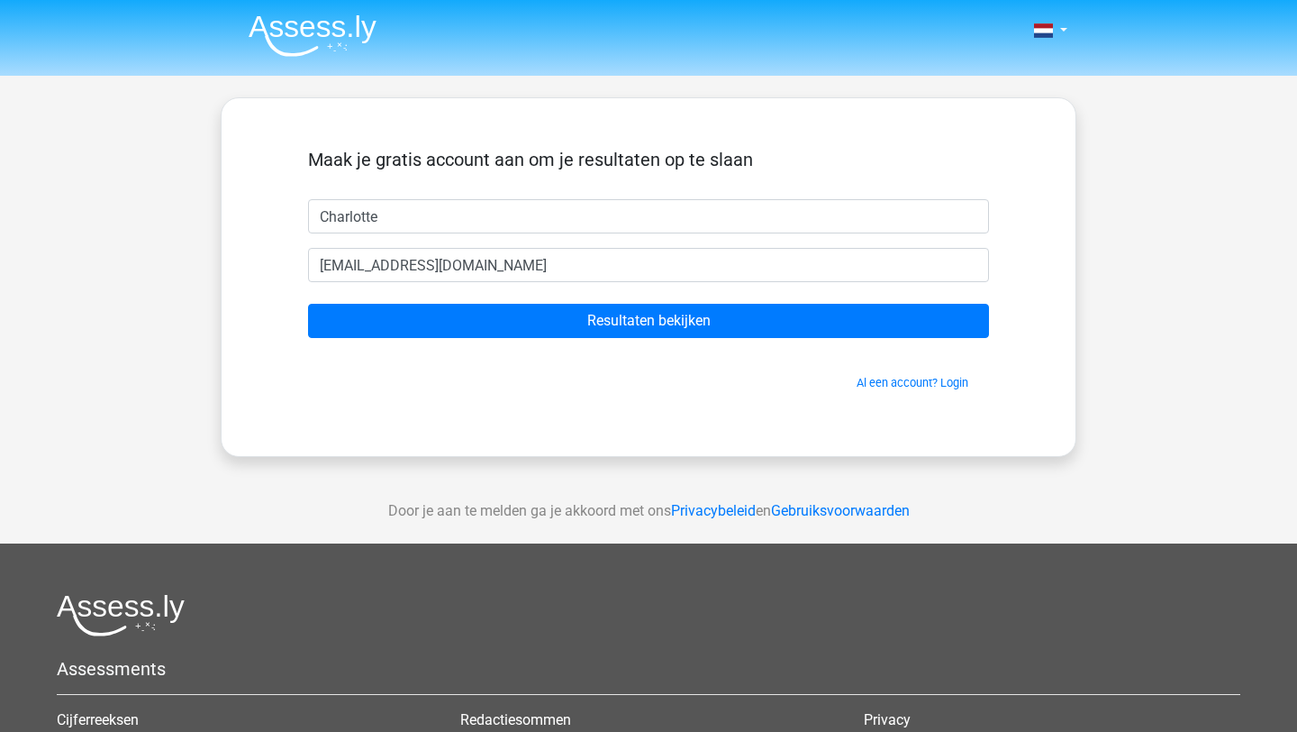
click at [496, 341] on form "Maak je gratis account aan om je resultaten op te slaan Charlotte charlottevanc…" at bounding box center [648, 270] width 681 height 242
click at [496, 338] on form "Maak je gratis account aan om je resultaten op te slaan Charlotte charlottevanc…" at bounding box center [648, 270] width 681 height 242
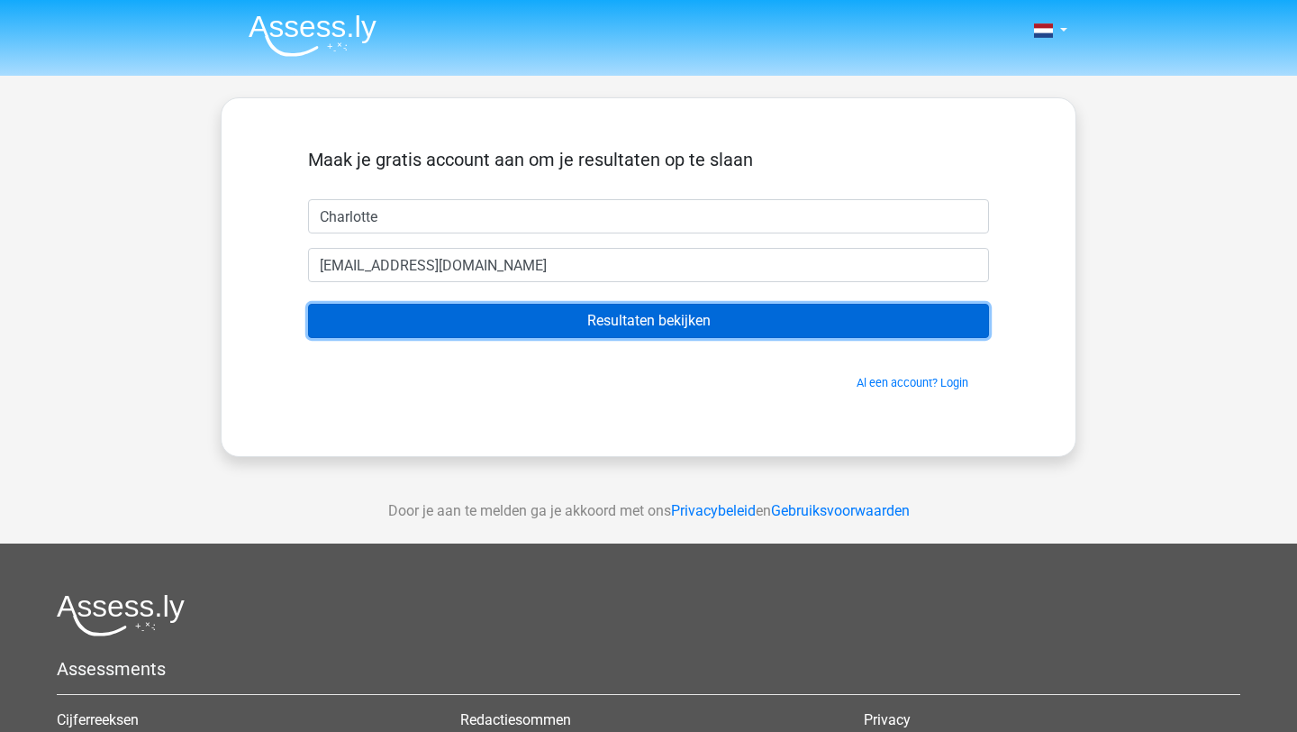
click at [496, 331] on input "Resultaten bekijken" at bounding box center [648, 321] width 681 height 34
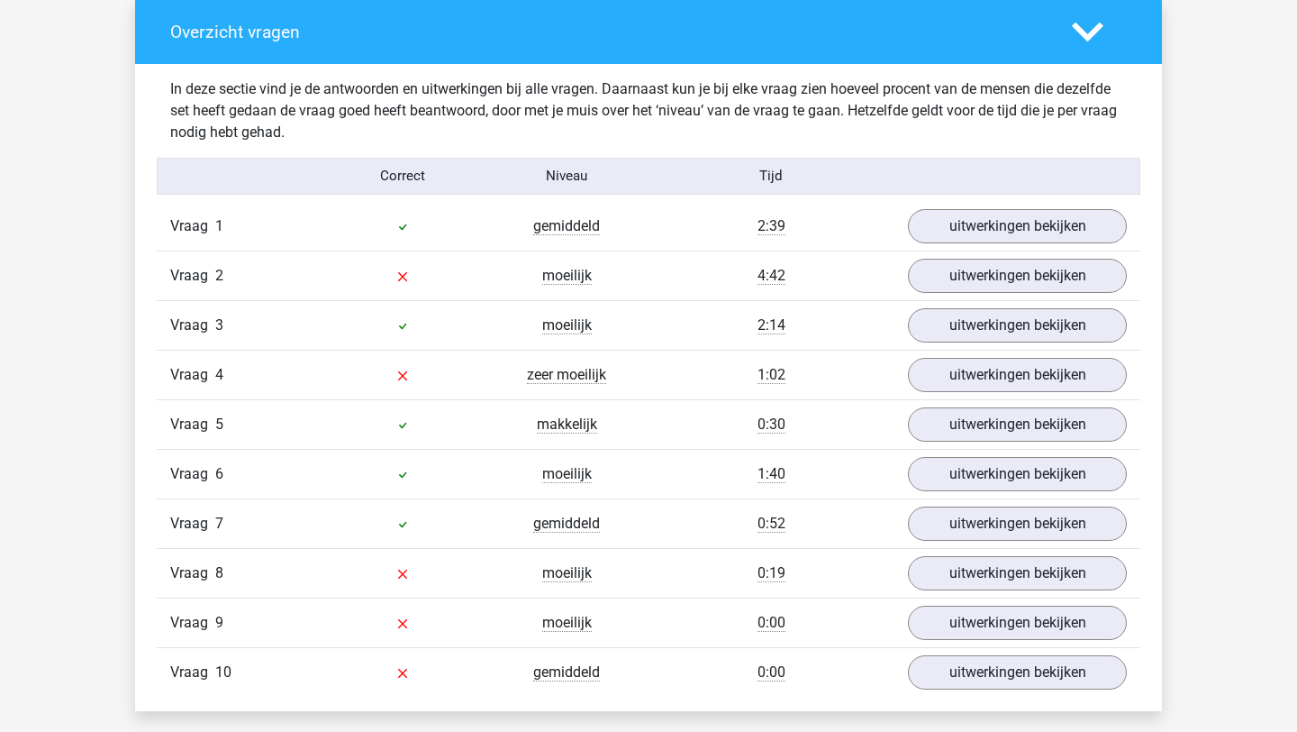
scroll to position [1346, 0]
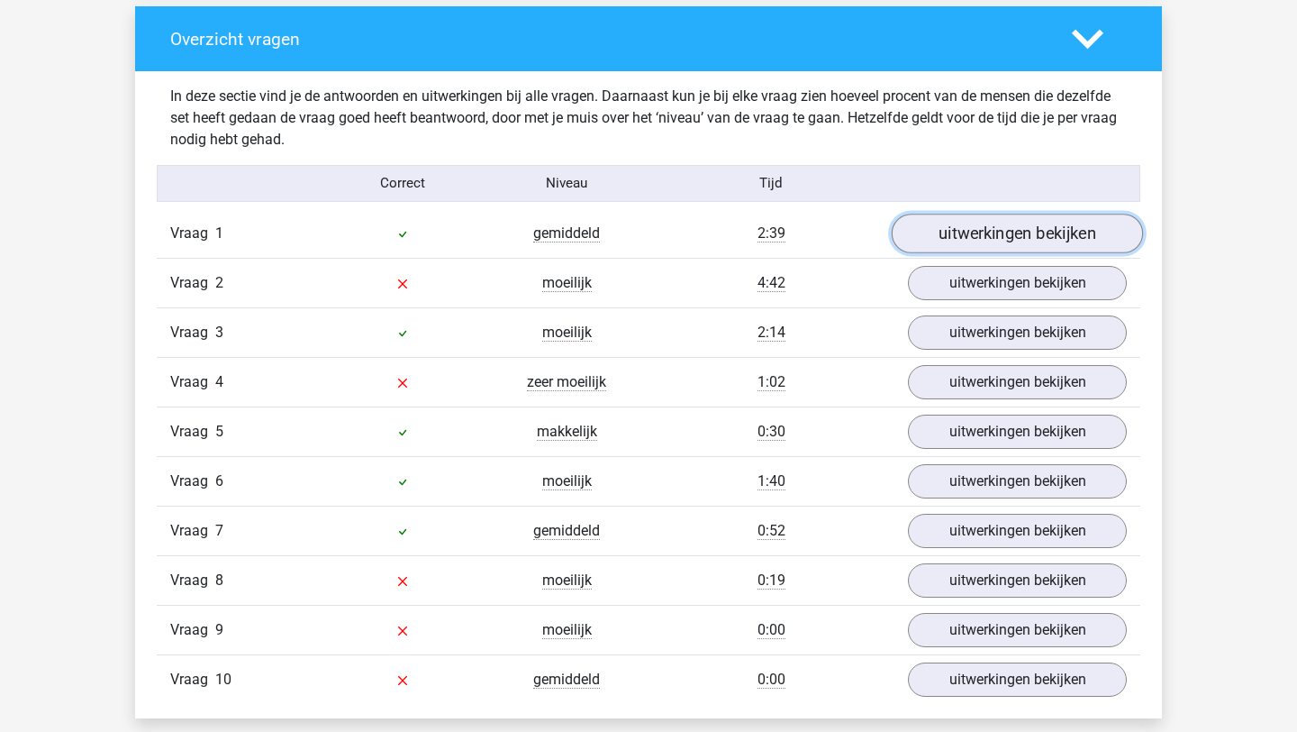
click at [1084, 241] on link "uitwerkingen bekijken" at bounding box center [1017, 234] width 251 height 40
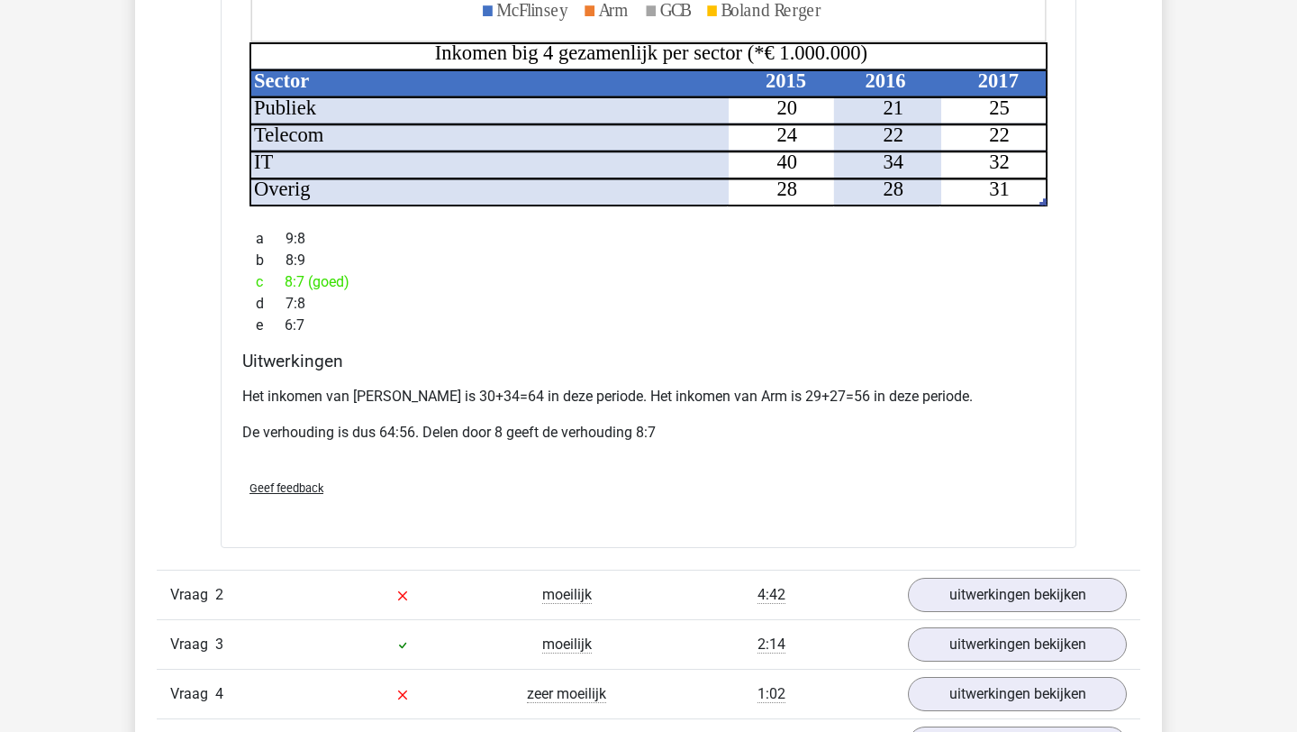
scroll to position [2148, 0]
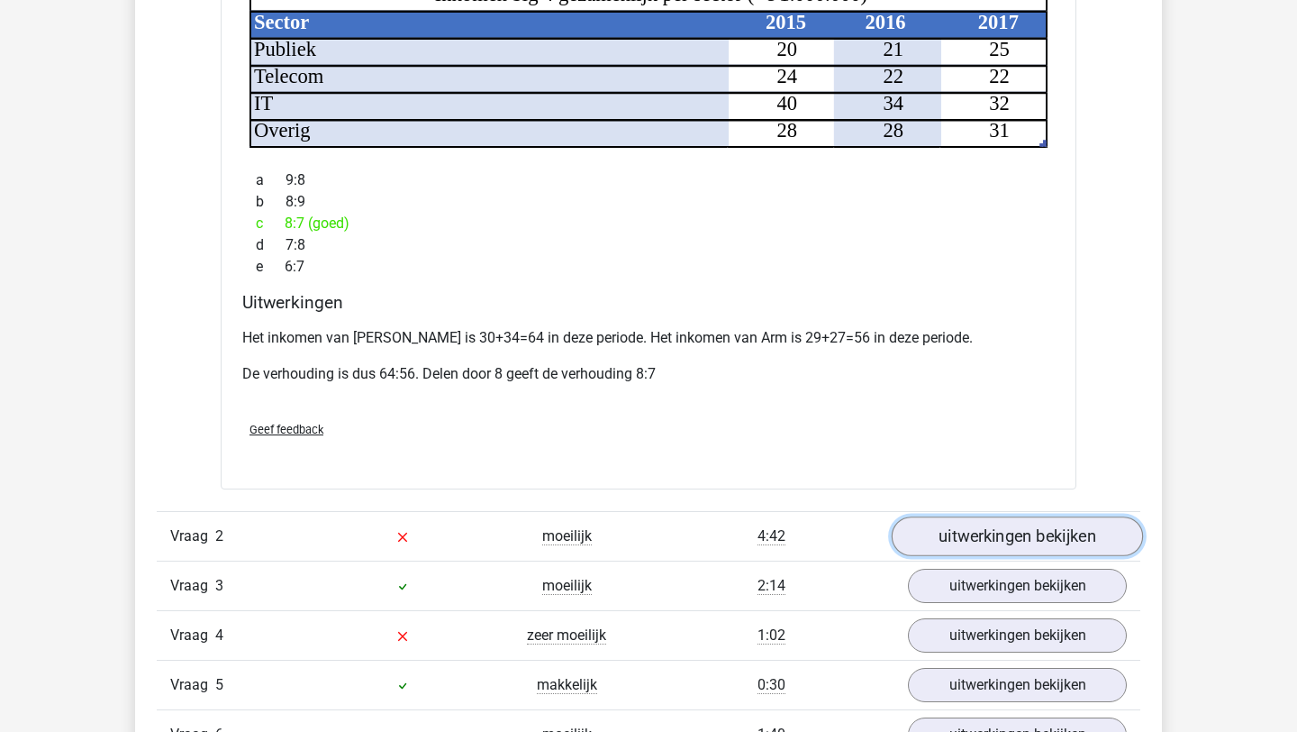
click at [1005, 516] on link "uitwerkingen bekijken" at bounding box center [1017, 536] width 251 height 40
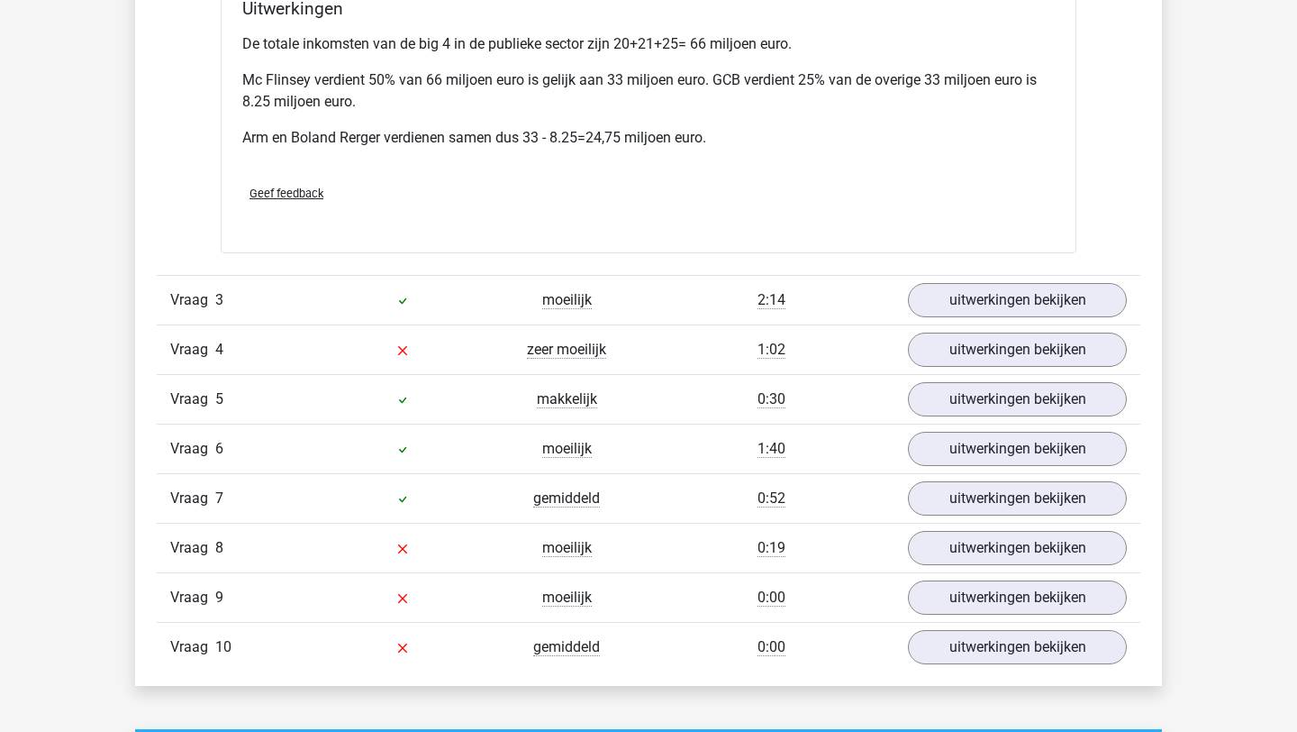
scroll to position [3572, 0]
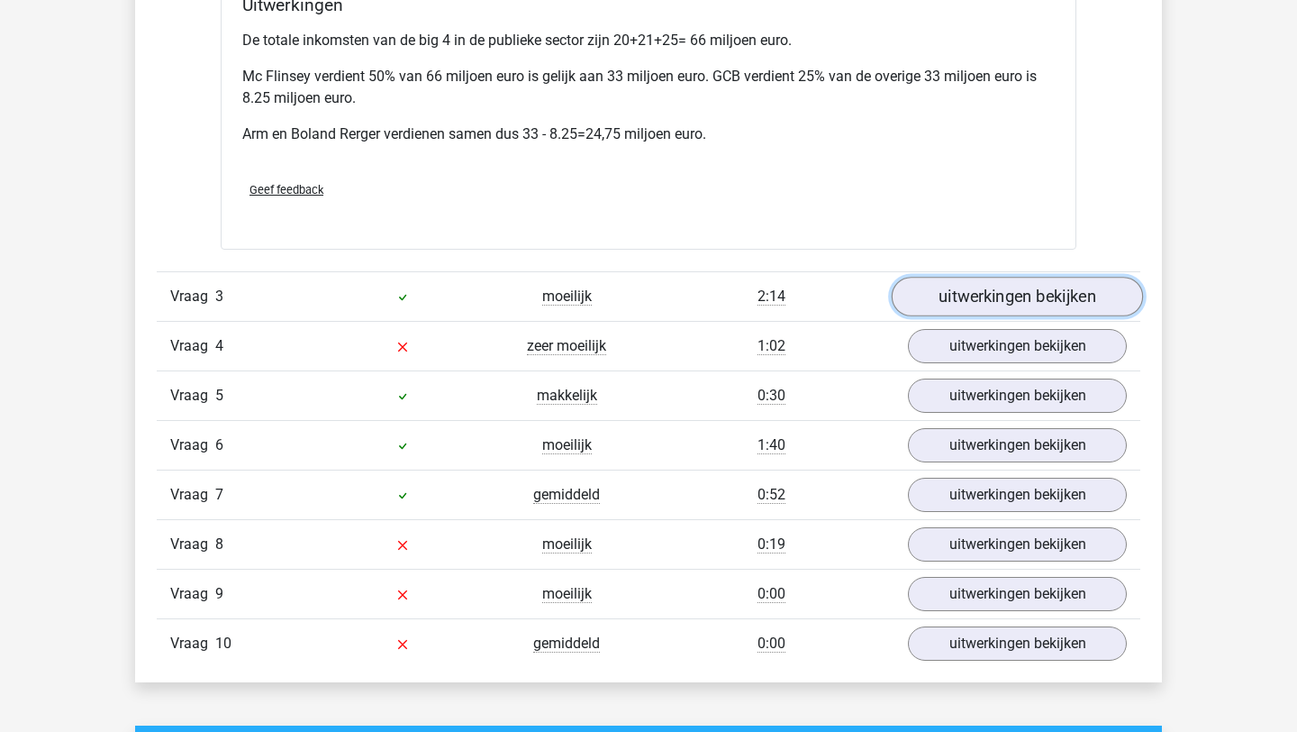
click at [998, 284] on link "uitwerkingen bekijken" at bounding box center [1017, 297] width 251 height 40
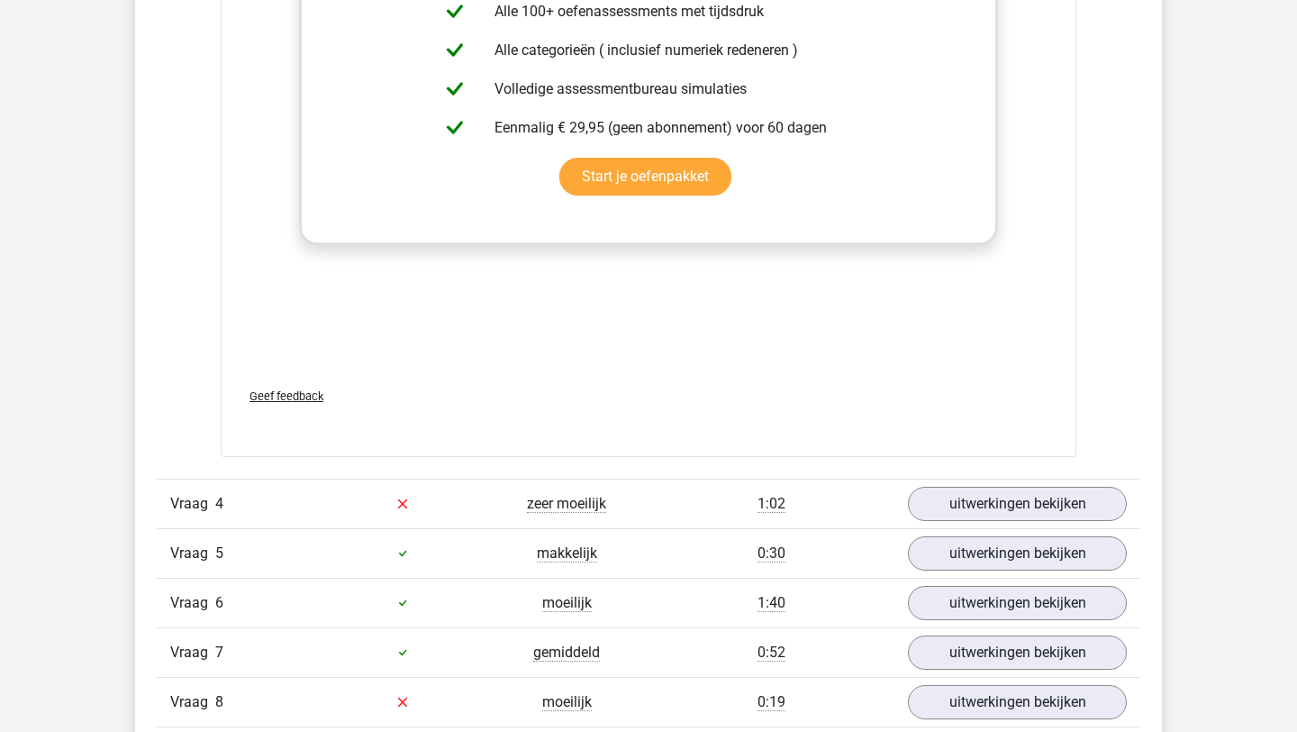
scroll to position [4944, 0]
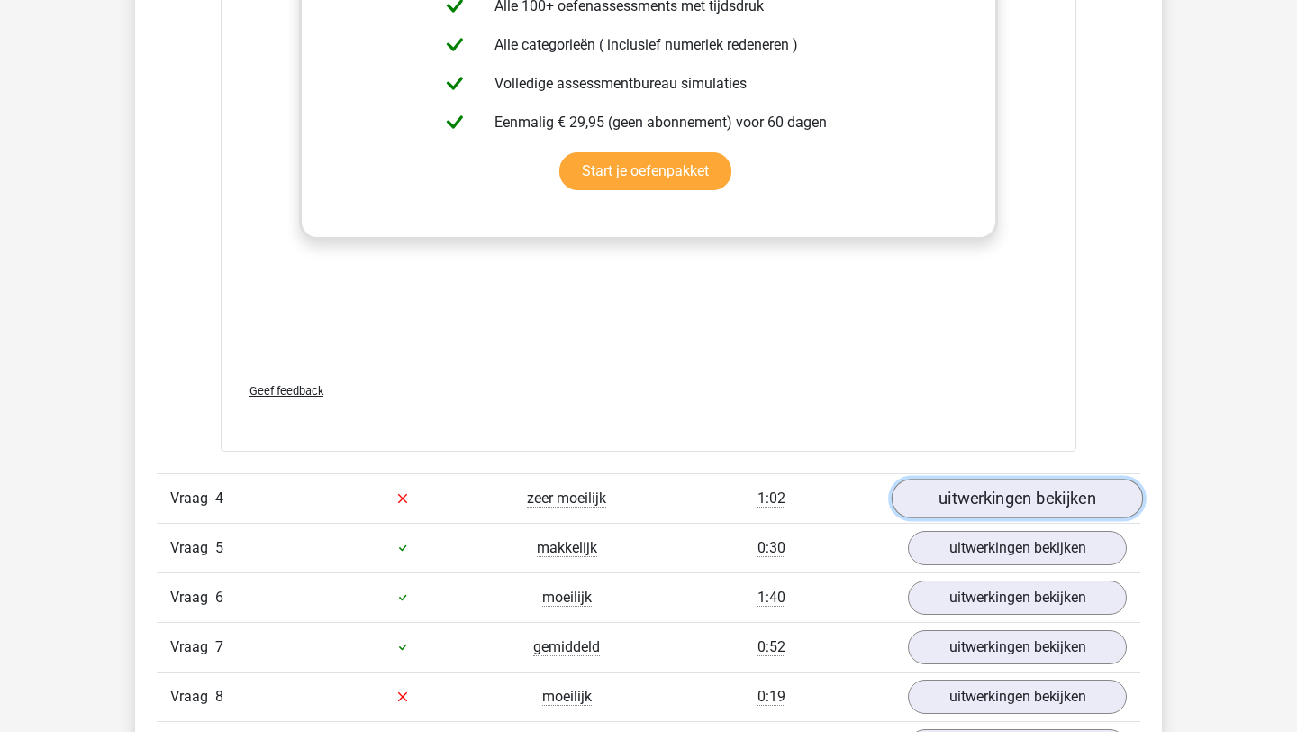
click at [1024, 480] on link "uitwerkingen bekijken" at bounding box center [1017, 498] width 251 height 40
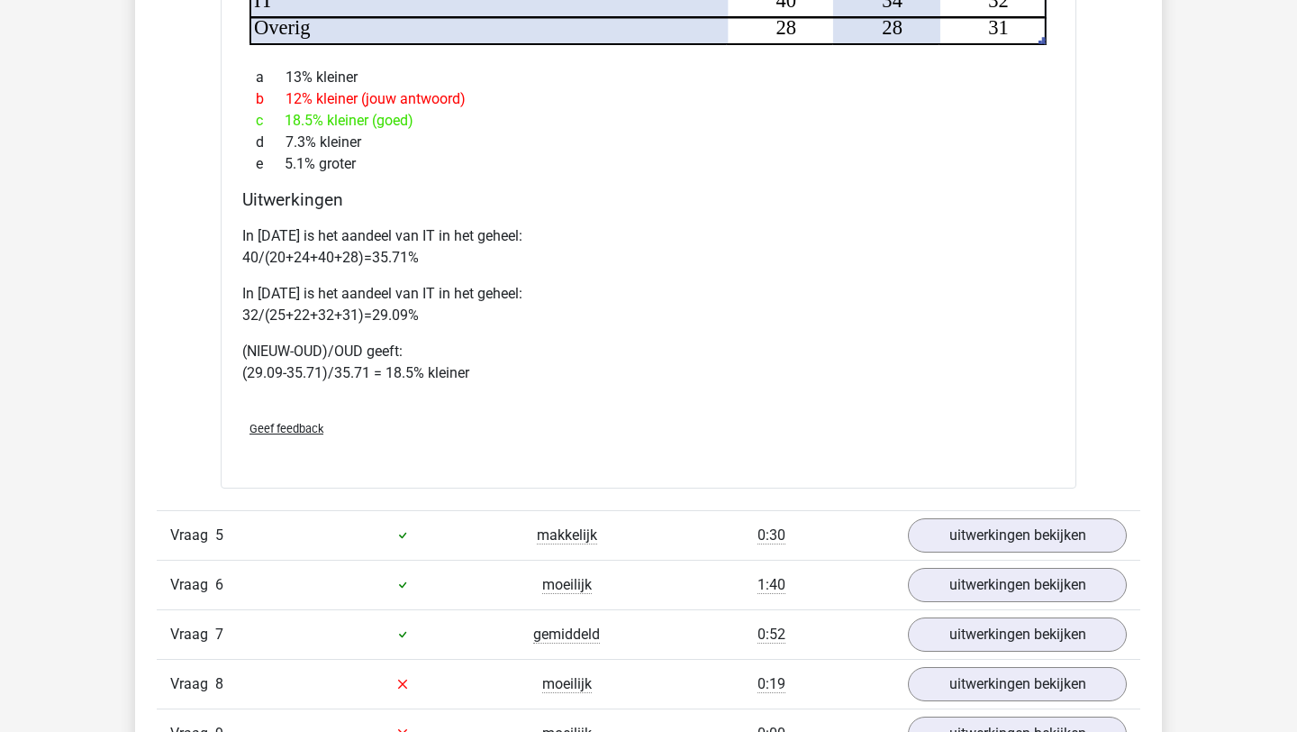
scroll to position [6187, 0]
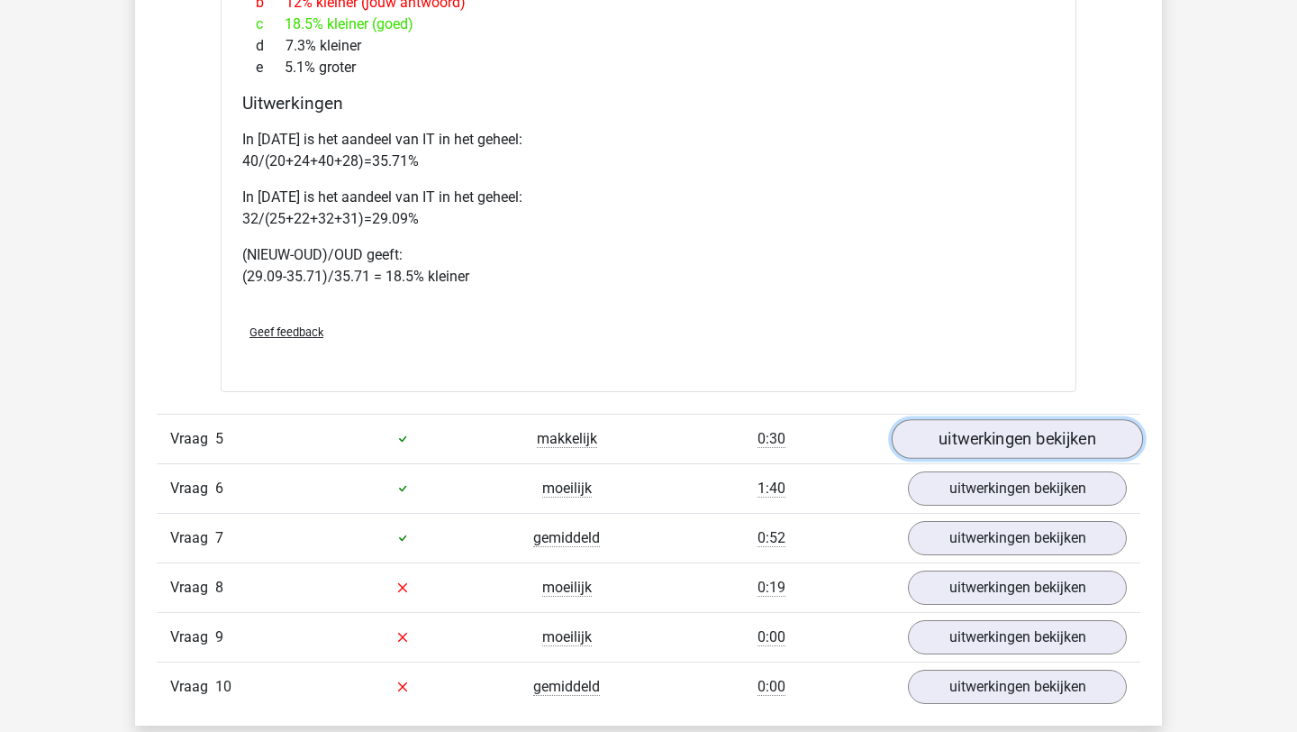
click at [974, 430] on link "uitwerkingen bekijken" at bounding box center [1017, 439] width 251 height 40
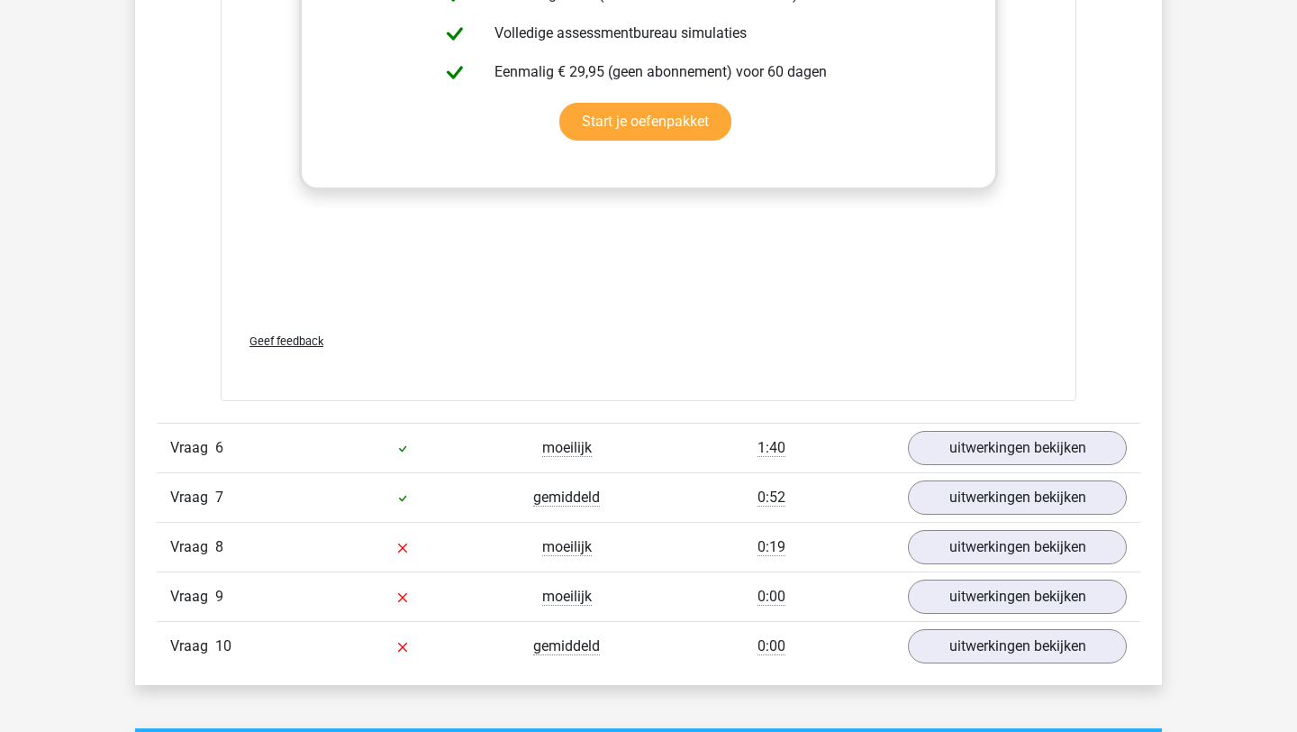
scroll to position [7737, 0]
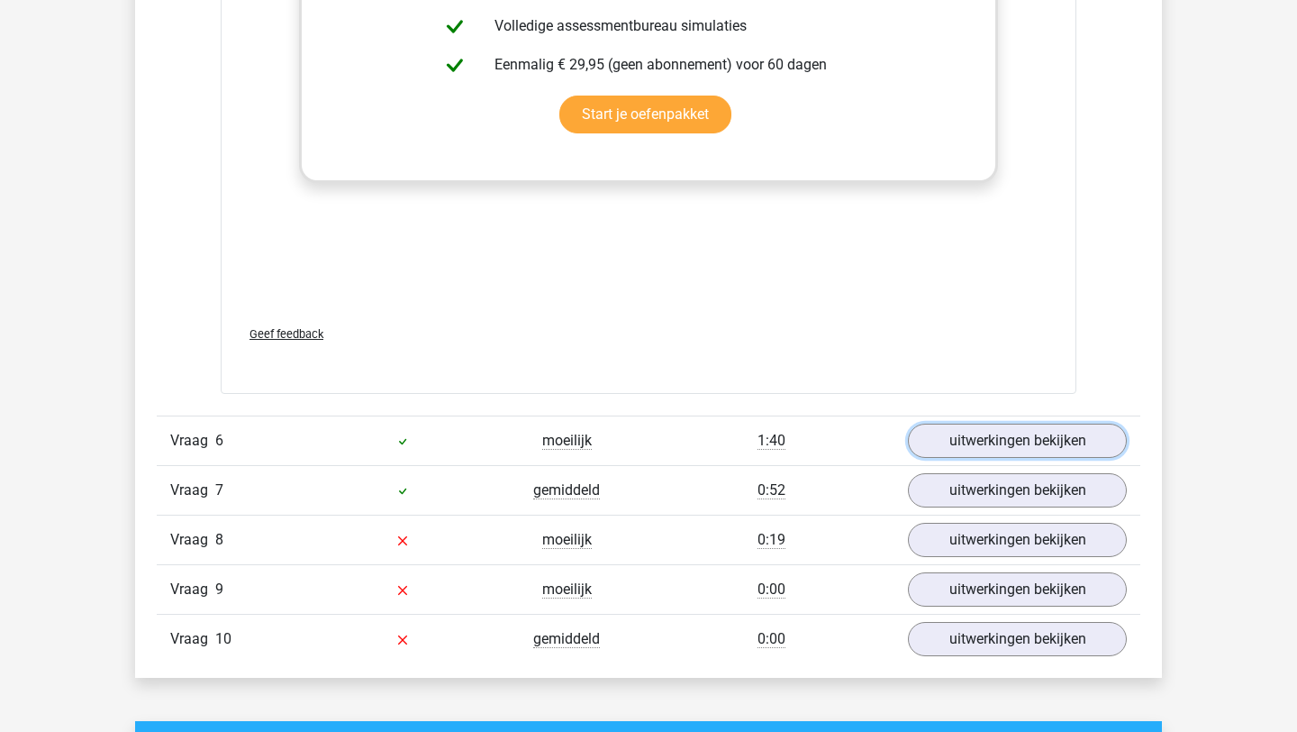
click at [974, 430] on link "uitwerkingen bekijken" at bounding box center [1017, 440] width 219 height 34
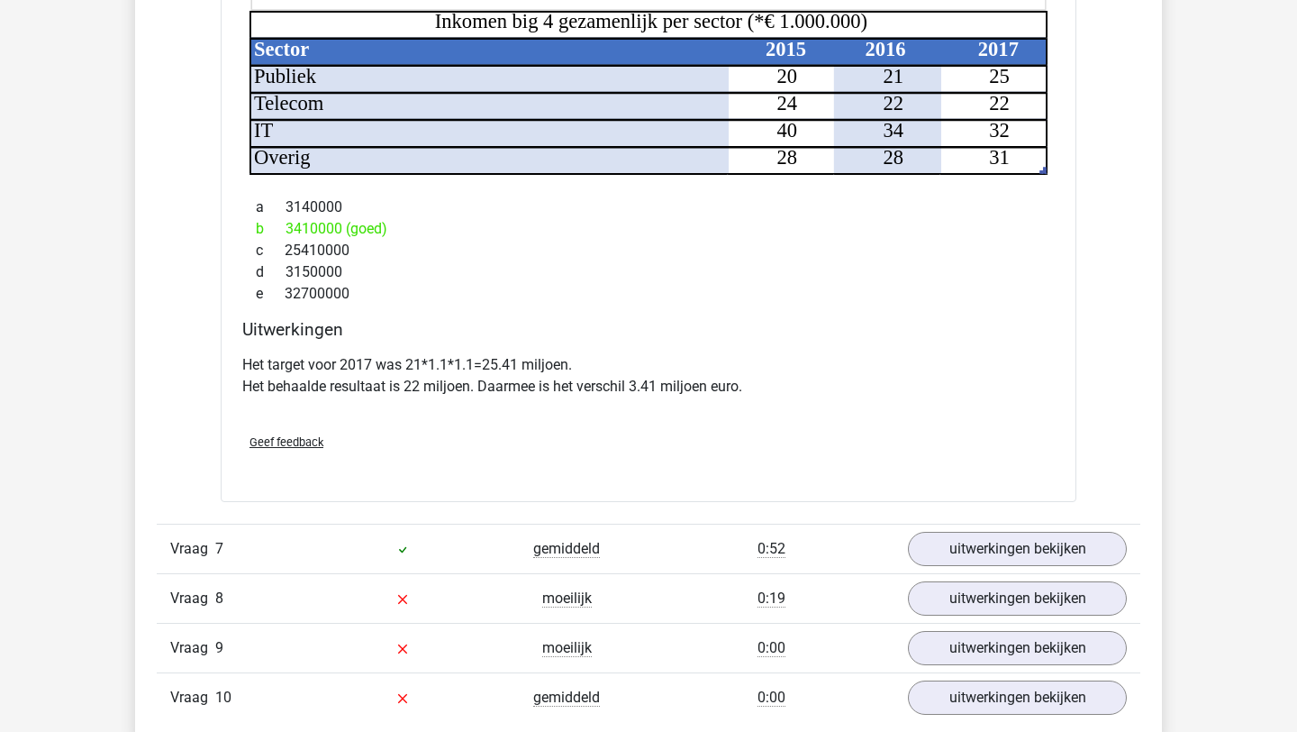
scroll to position [8733, 0]
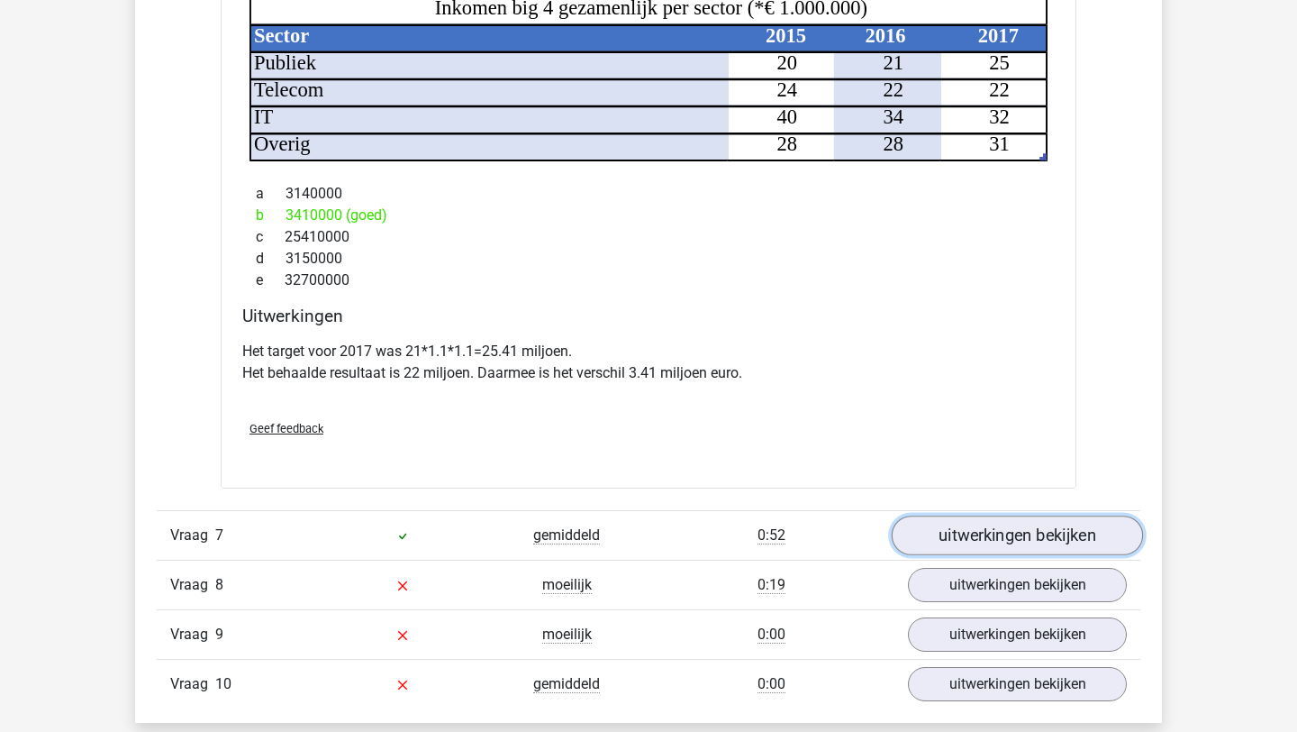
click at [958, 531] on link "uitwerkingen bekijken" at bounding box center [1017, 535] width 251 height 40
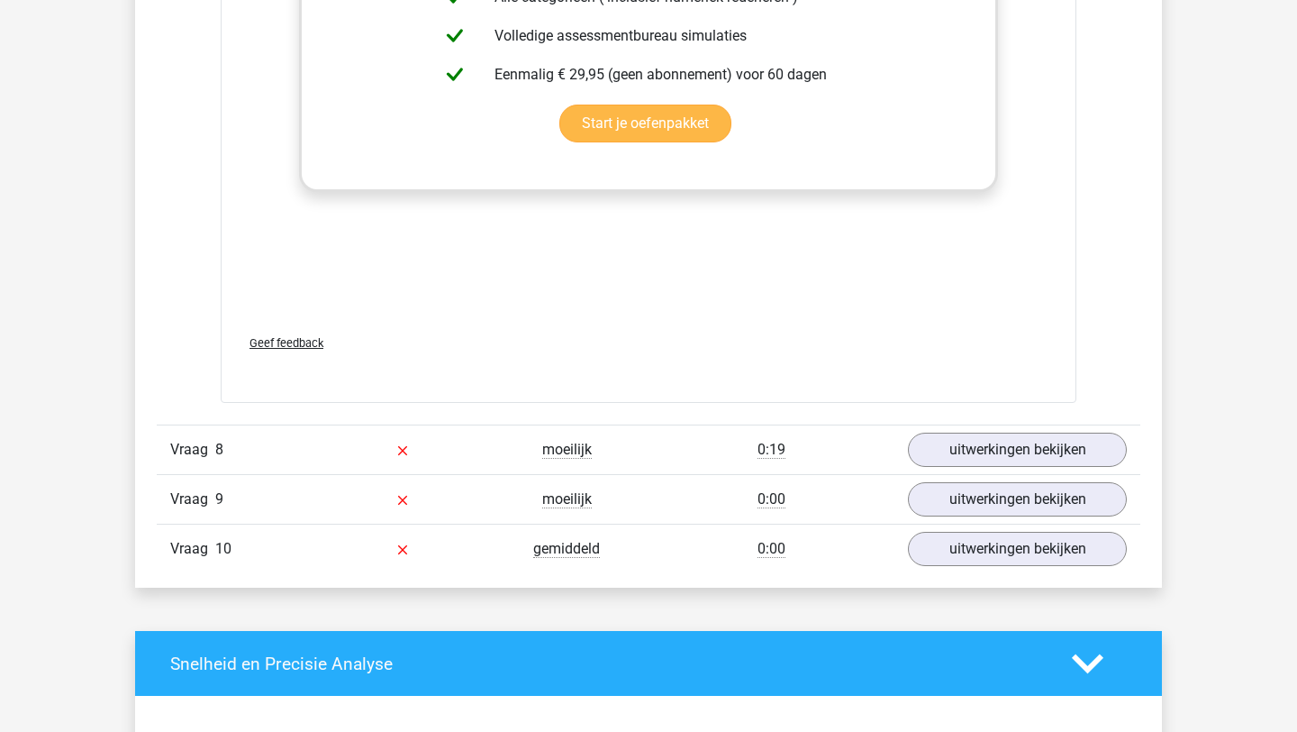
scroll to position [10114, 0]
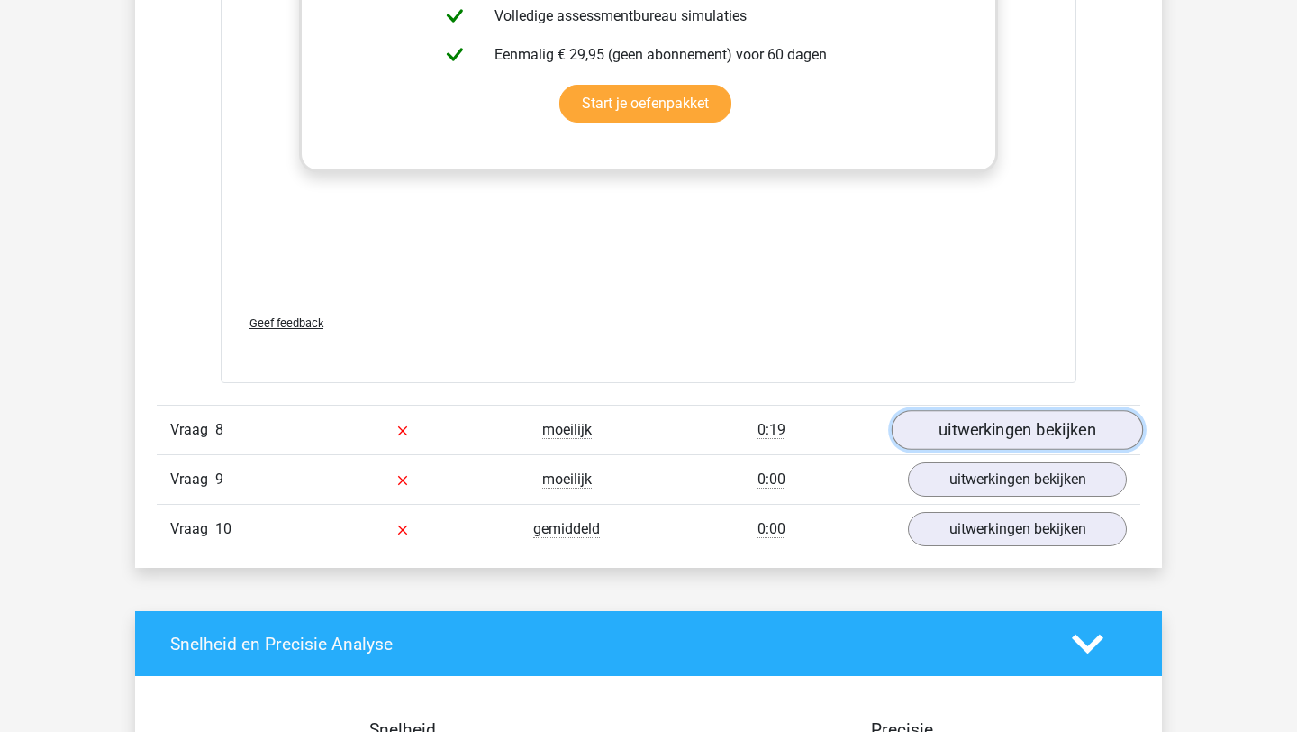
click at [960, 419] on link "uitwerkingen bekijken" at bounding box center [1017, 431] width 251 height 40
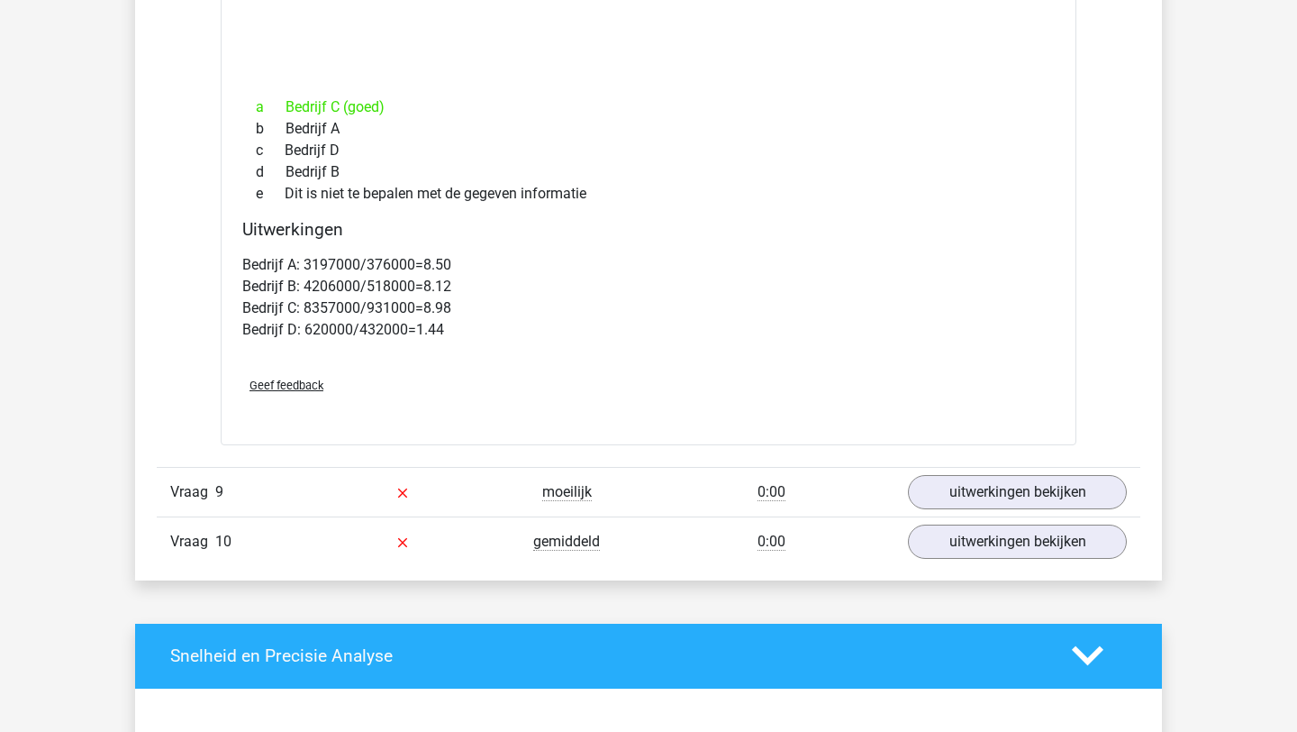
scroll to position [11017, 0]
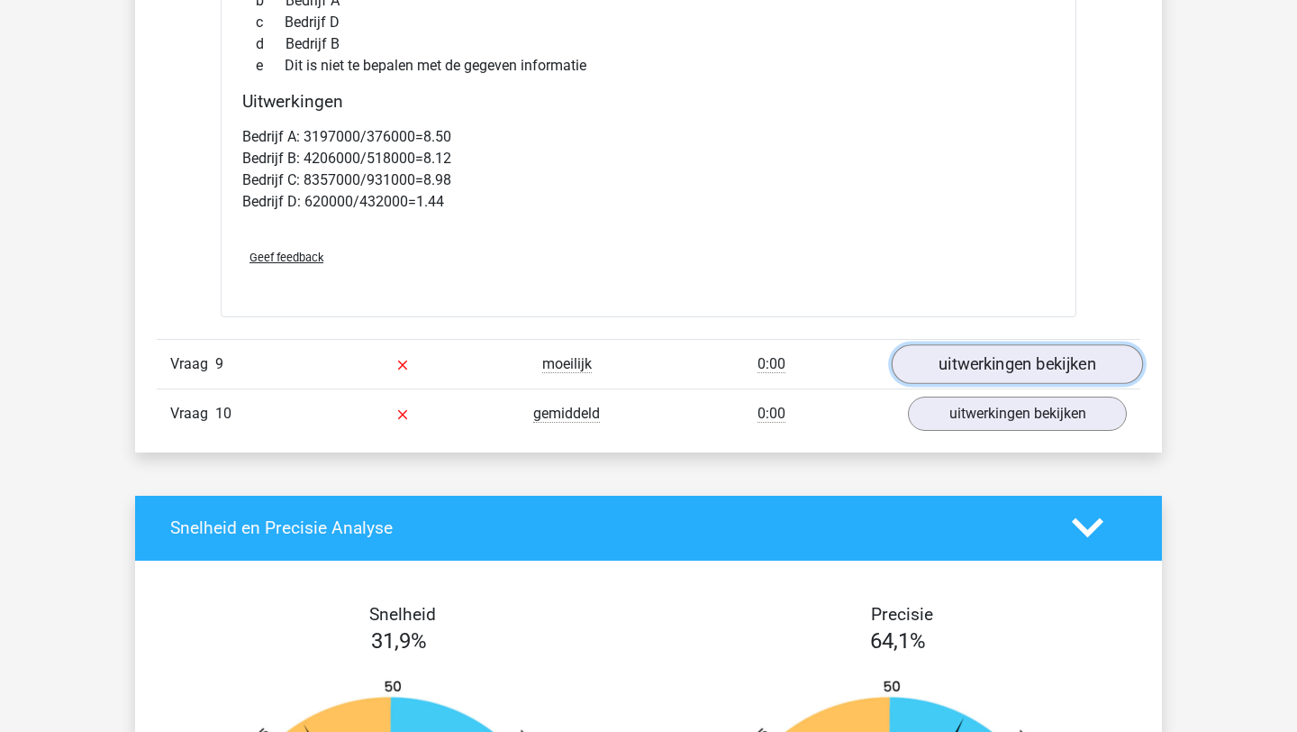
click at [983, 344] on link "uitwerkingen bekijken" at bounding box center [1017, 364] width 251 height 40
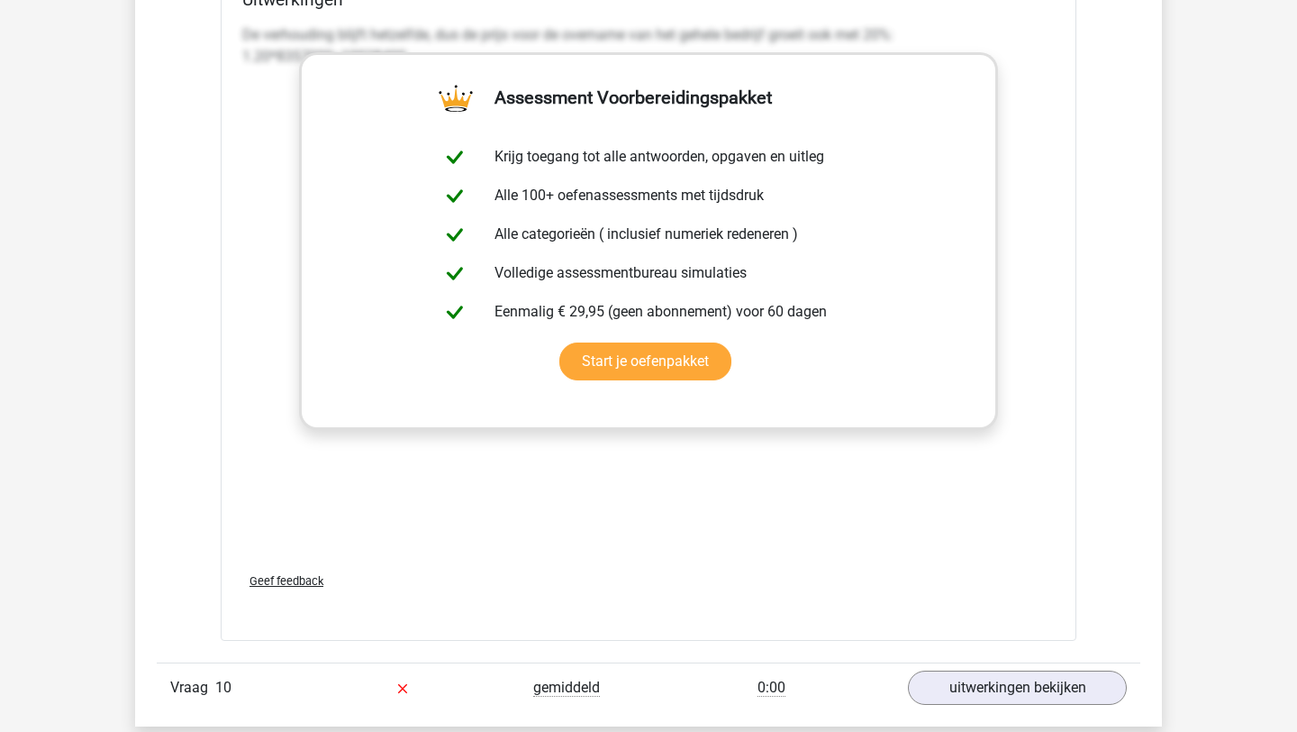
scroll to position [11725, 0]
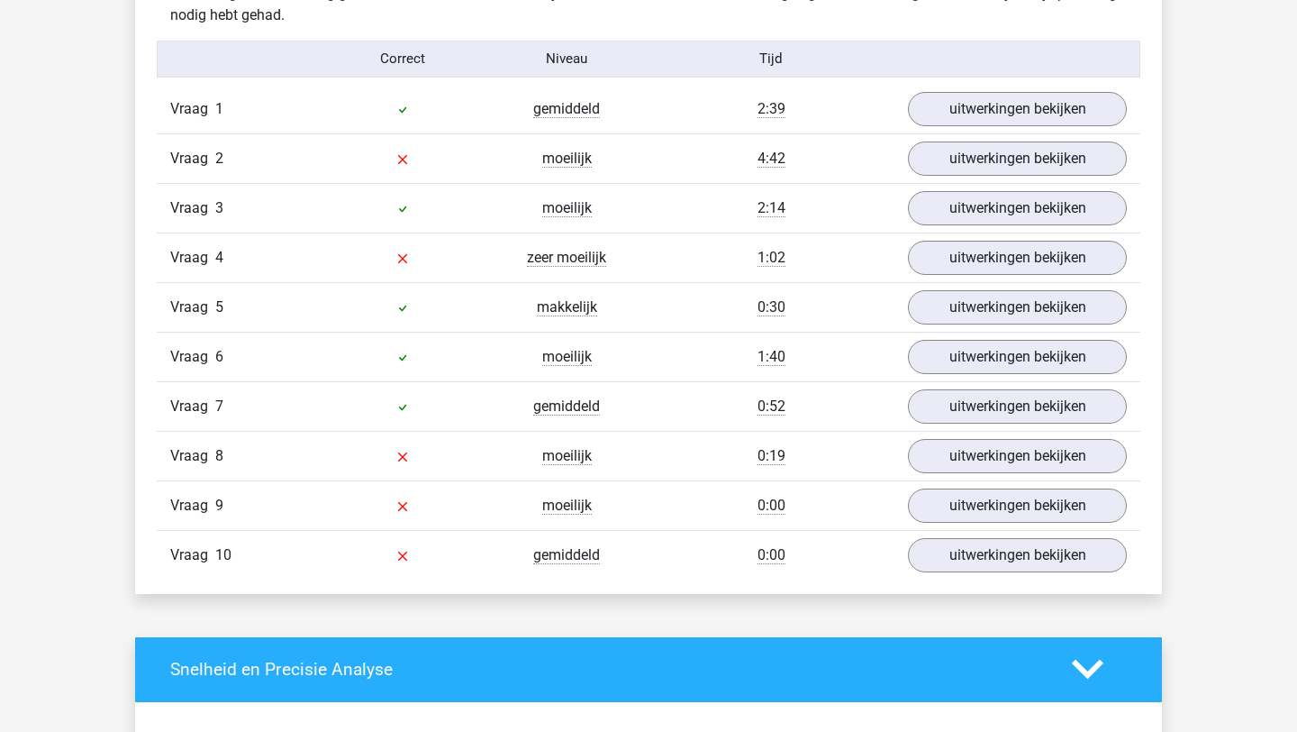
scroll to position [1463, 0]
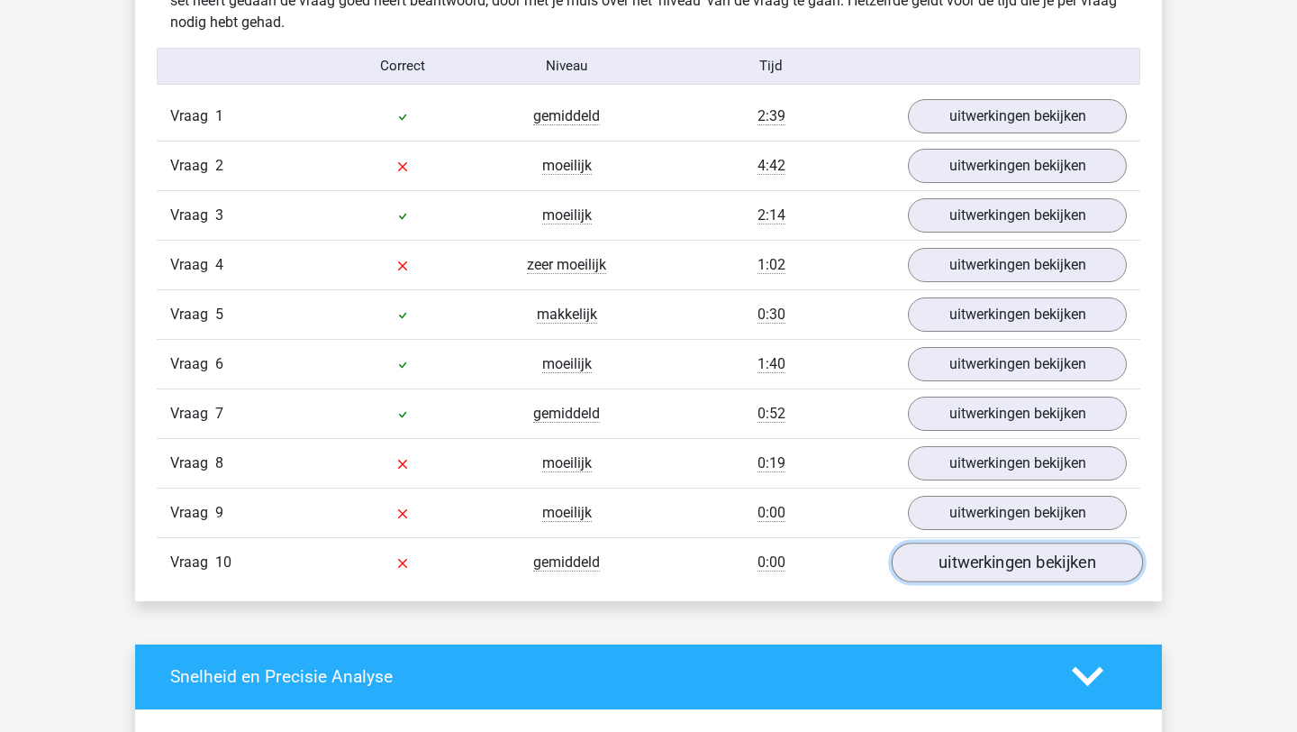
click at [965, 551] on link "uitwerkingen bekijken" at bounding box center [1017, 562] width 251 height 40
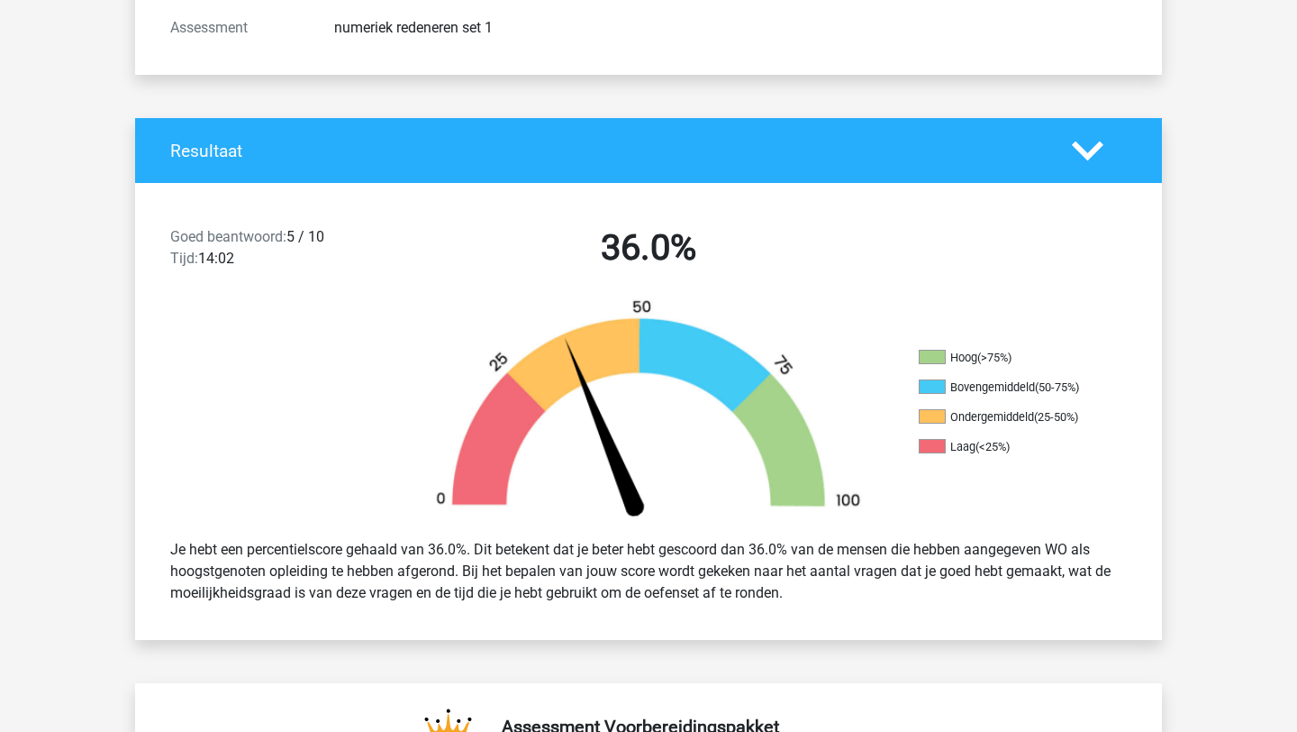
scroll to position [0, 0]
